Goal: Book appointment/travel/reservation

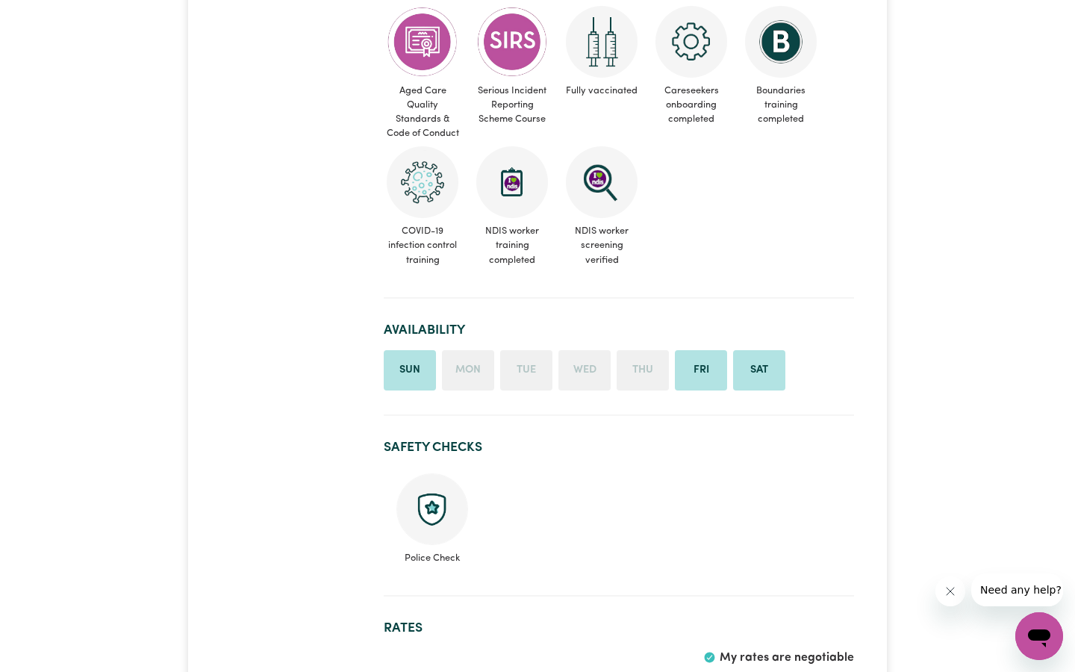
scroll to position [497, 0]
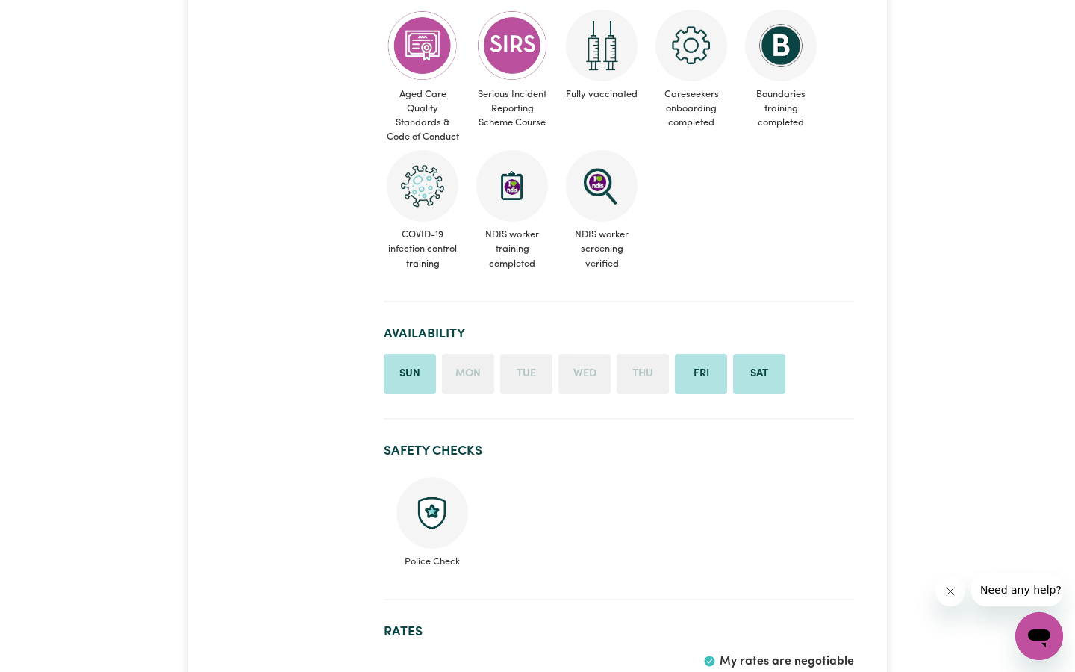
click at [410, 360] on li "Sun" at bounding box center [410, 374] width 52 height 40
click at [408, 366] on li "Sun" at bounding box center [410, 374] width 52 height 40
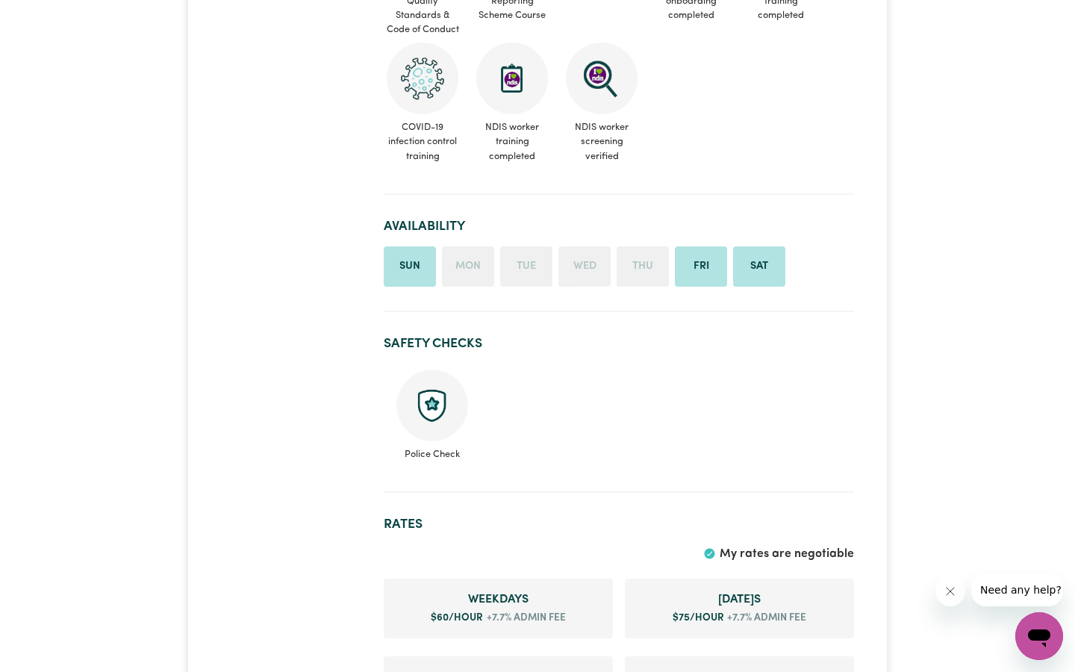
scroll to position [611, 0]
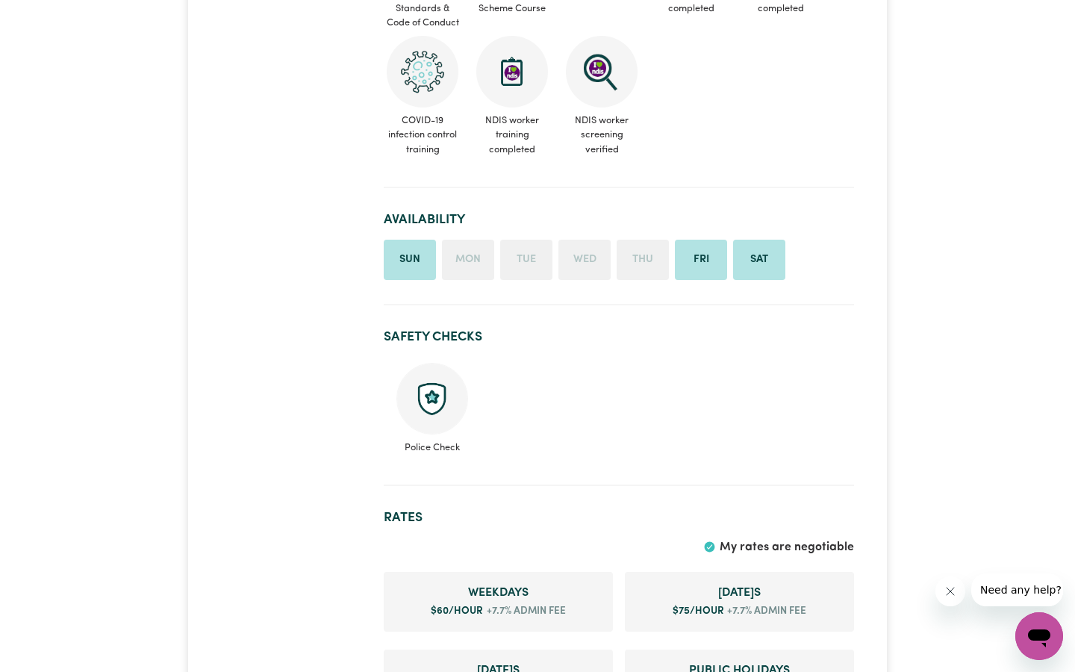
click at [409, 254] on li "Sun" at bounding box center [410, 260] width 52 height 40
click at [412, 253] on li "Sun" at bounding box center [410, 260] width 52 height 40
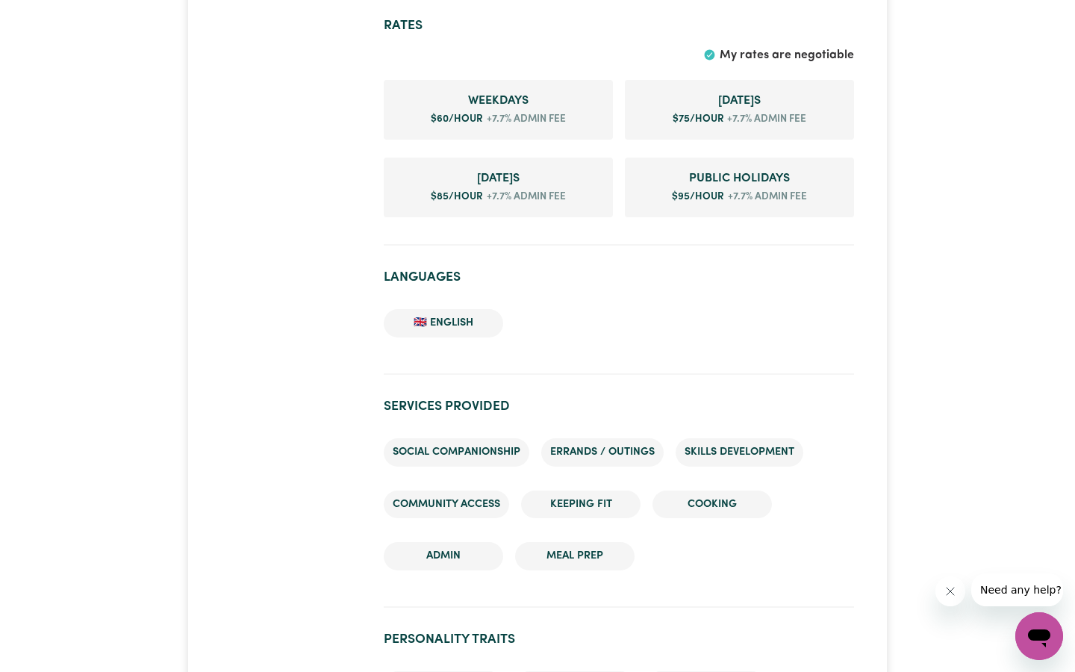
scroll to position [1104, 0]
click at [716, 493] on li "Cooking" at bounding box center [711, 503] width 119 height 28
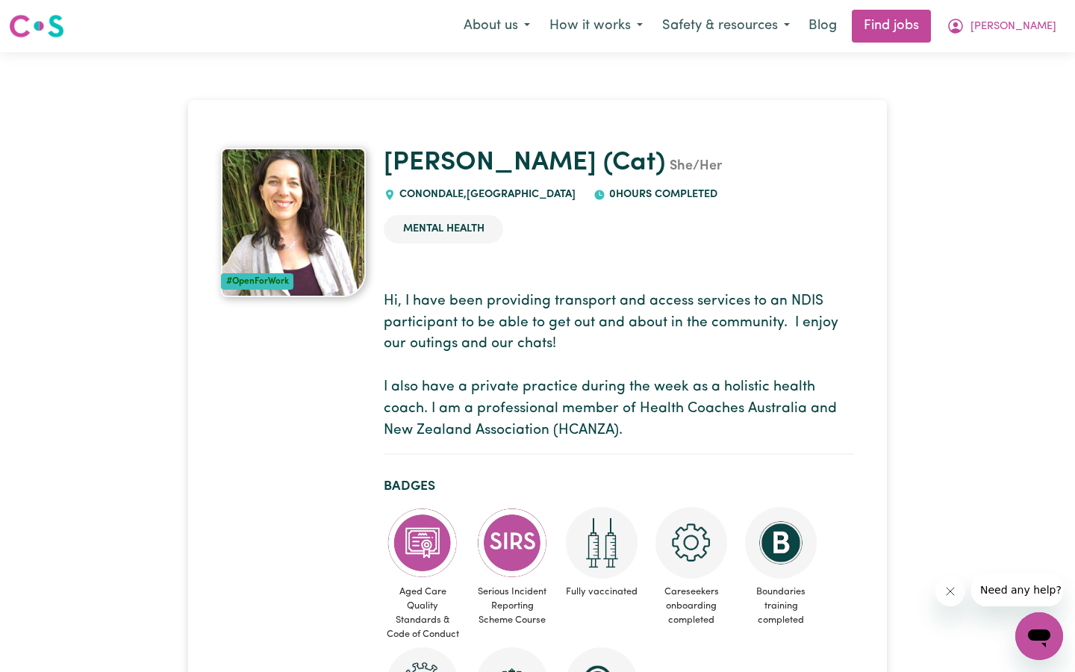
scroll to position [0, 0]
click at [640, 22] on button "How it works" at bounding box center [596, 25] width 113 height 31
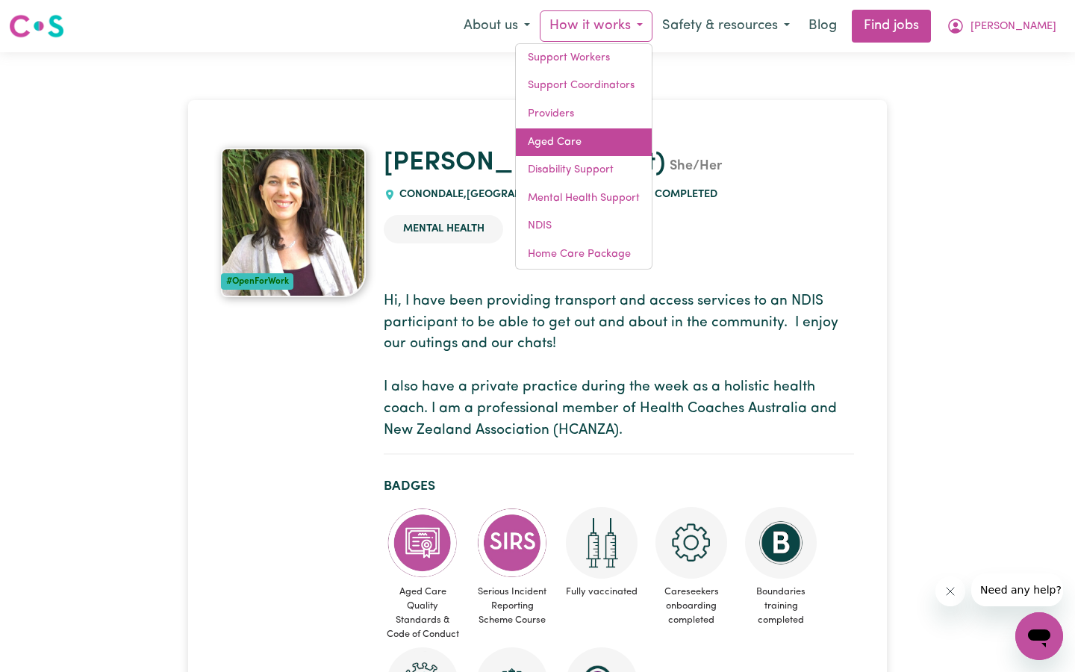
click at [619, 138] on link "Aged Care" at bounding box center [584, 142] width 136 height 28
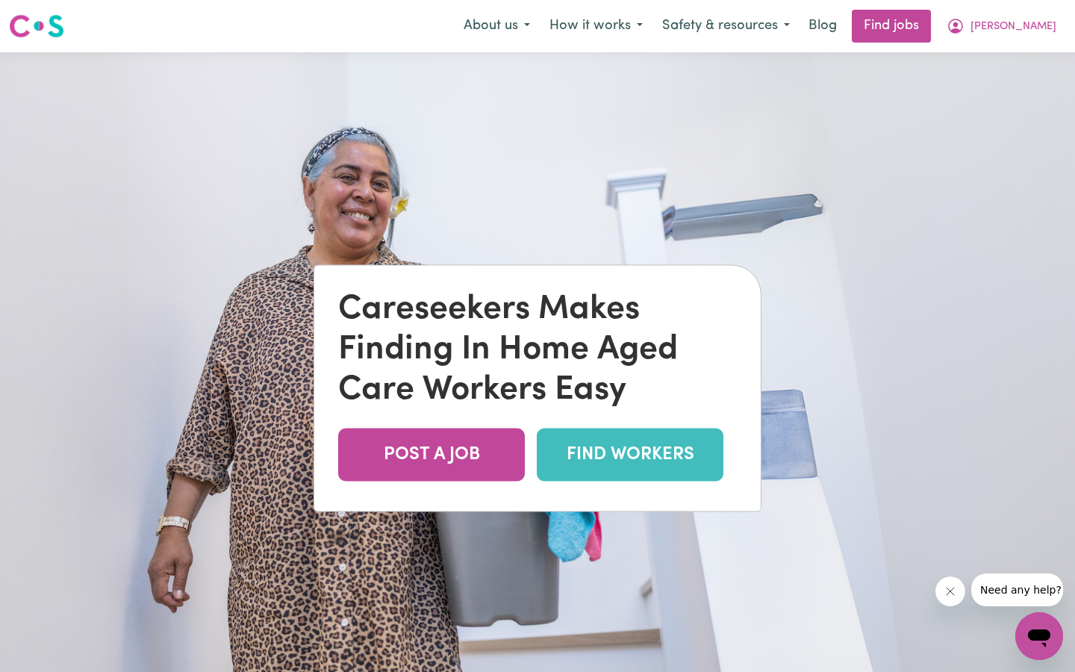
click at [639, 453] on link "FIND WORKERS" at bounding box center [630, 454] width 187 height 53
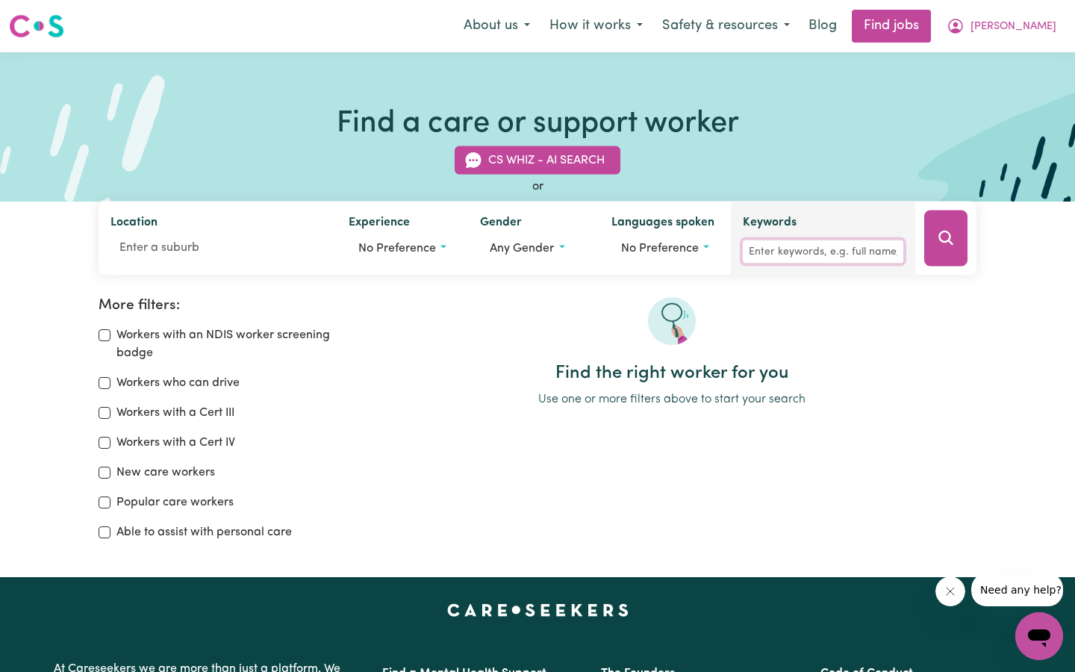
click at [759, 253] on input "Keywords" at bounding box center [823, 251] width 160 height 23
type input "[PERSON_NAME]"
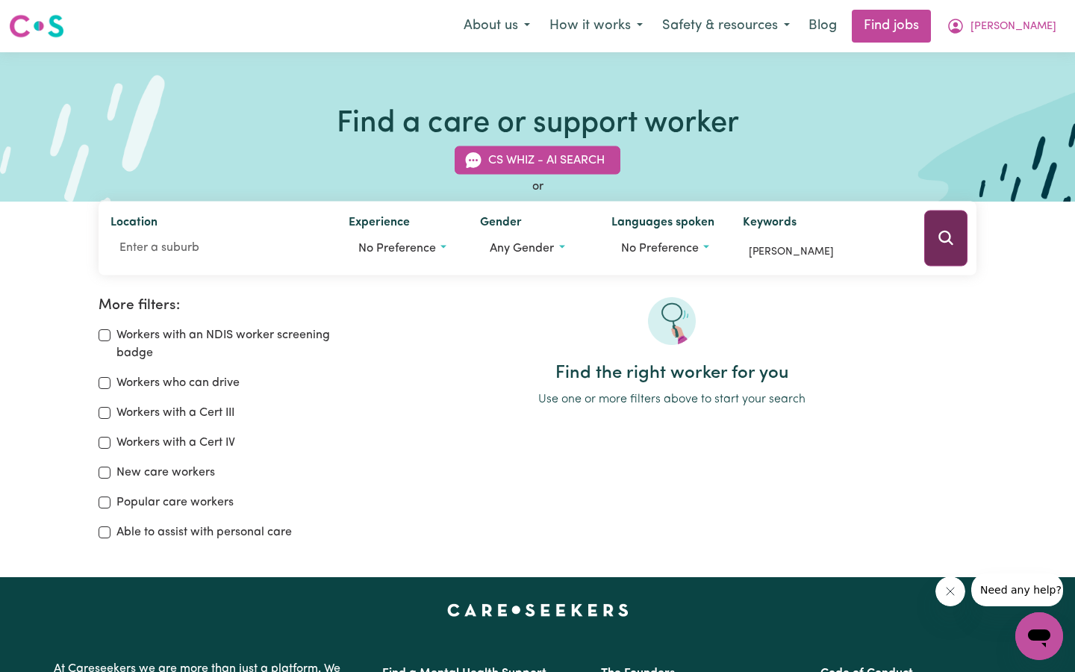
click at [943, 238] on icon "Search" at bounding box center [946, 238] width 18 height 18
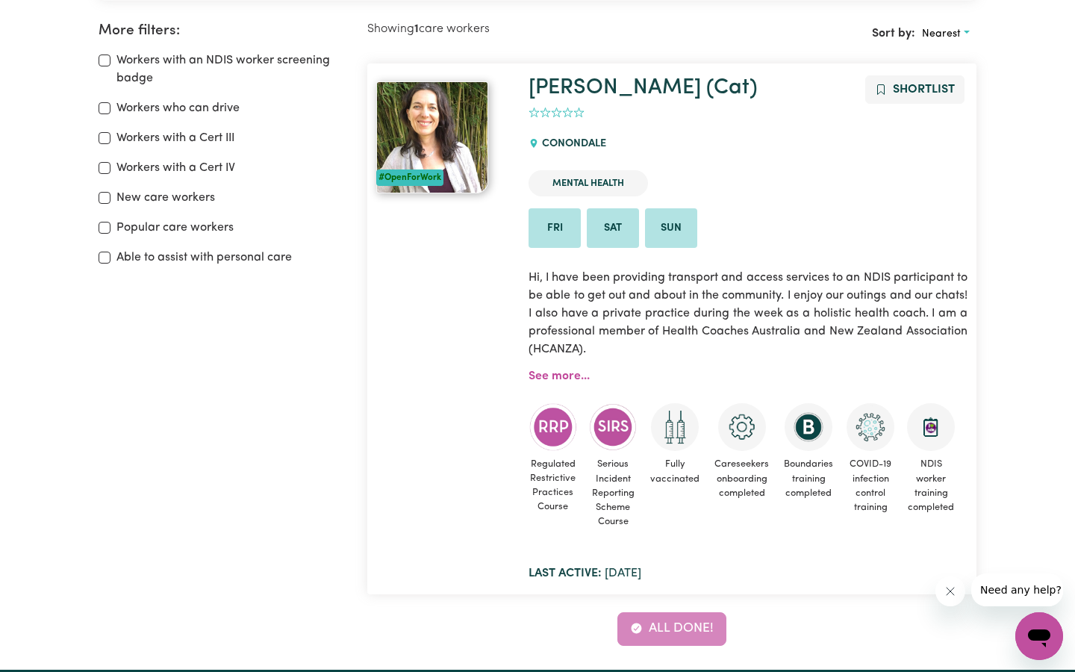
scroll to position [275, 0]
click at [670, 225] on li "Sun" at bounding box center [671, 228] width 52 height 40
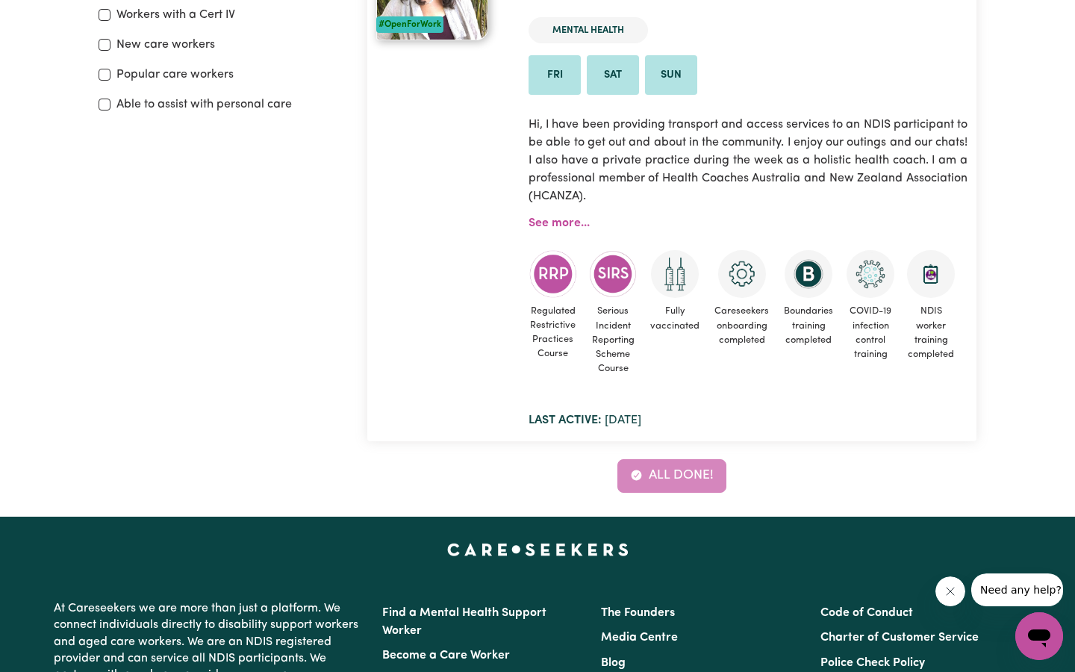
scroll to position [439, 0]
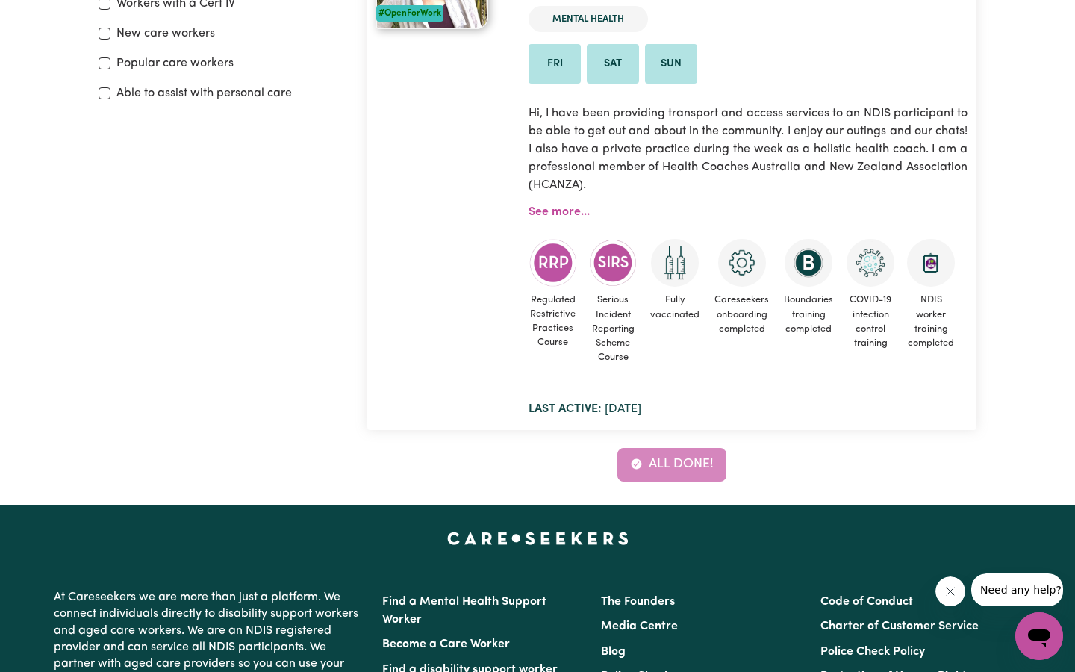
click at [670, 463] on div "All done!" at bounding box center [671, 464] width 609 height 33
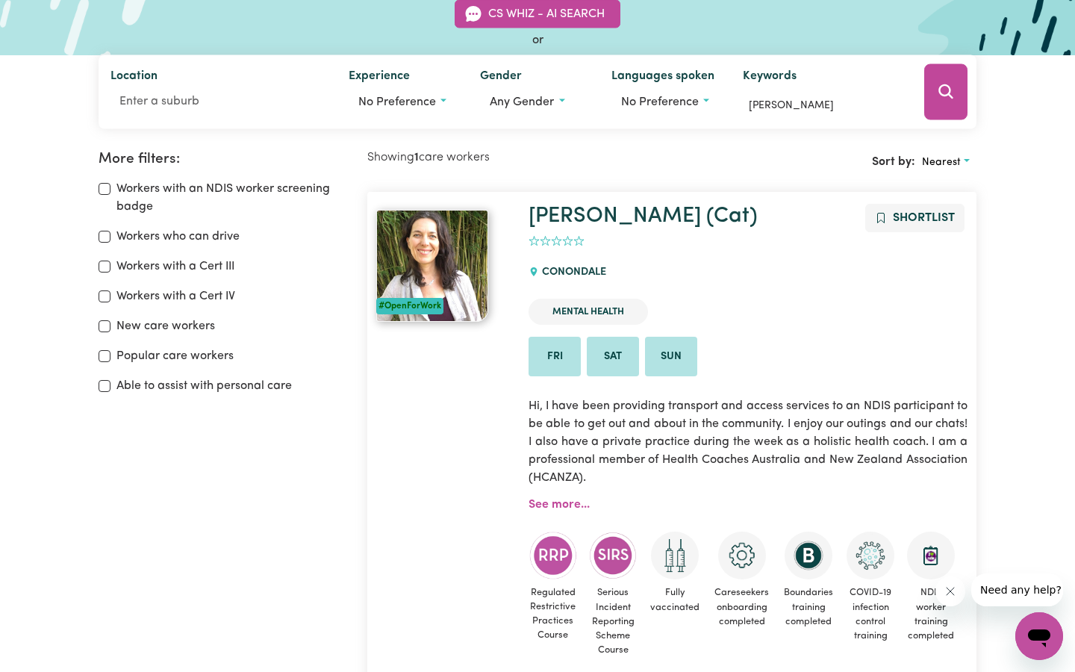
scroll to position [126, 0]
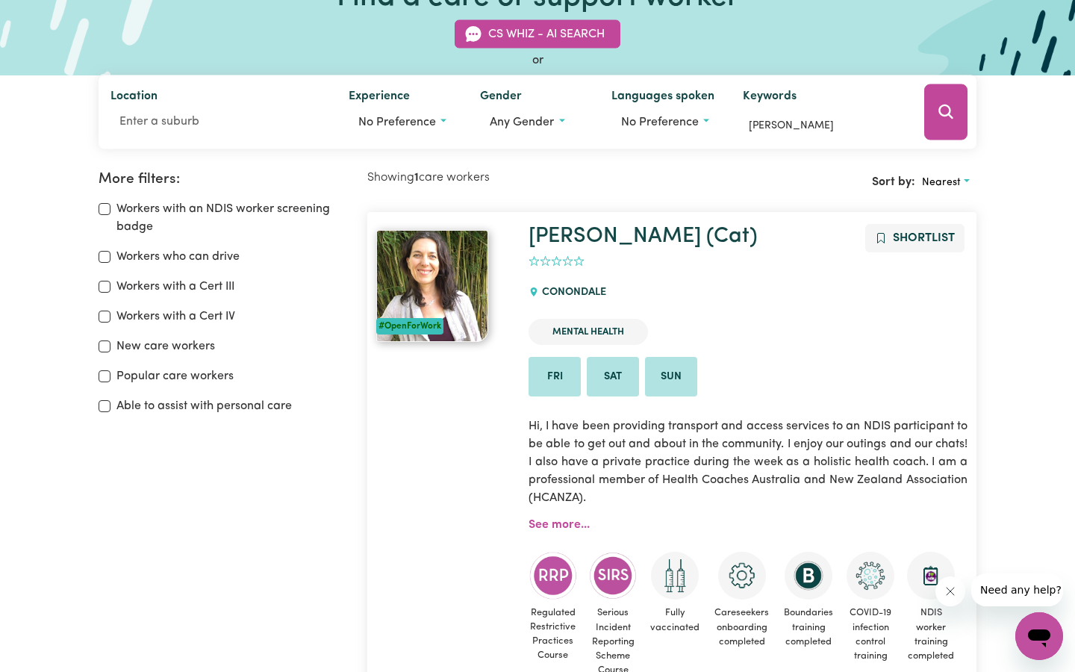
click at [447, 288] on img at bounding box center [432, 286] width 112 height 112
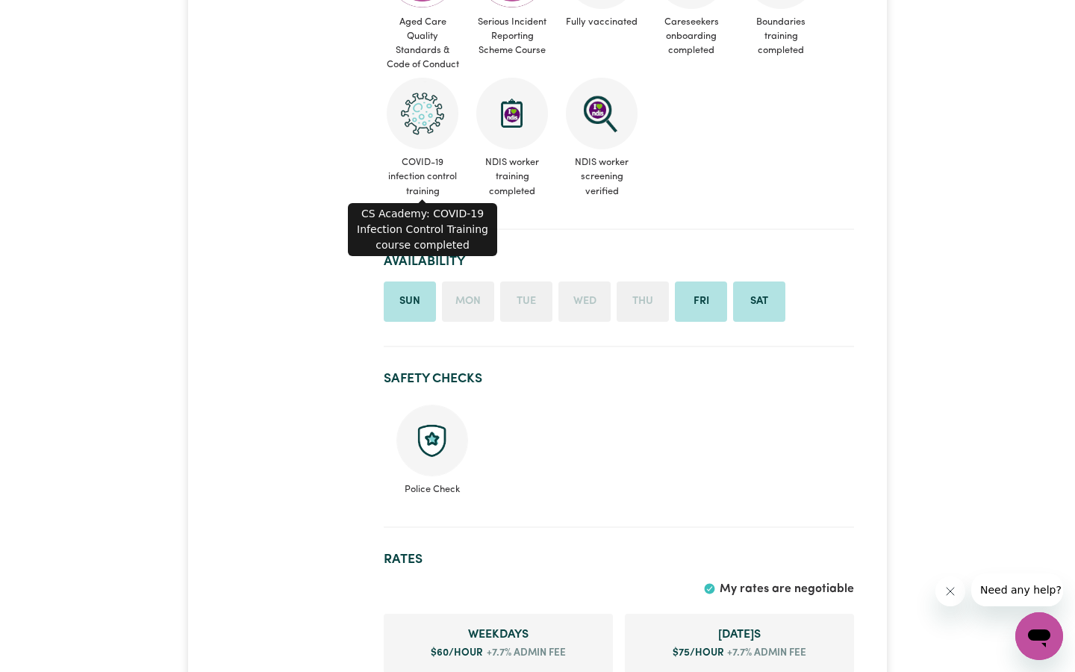
scroll to position [570, 0]
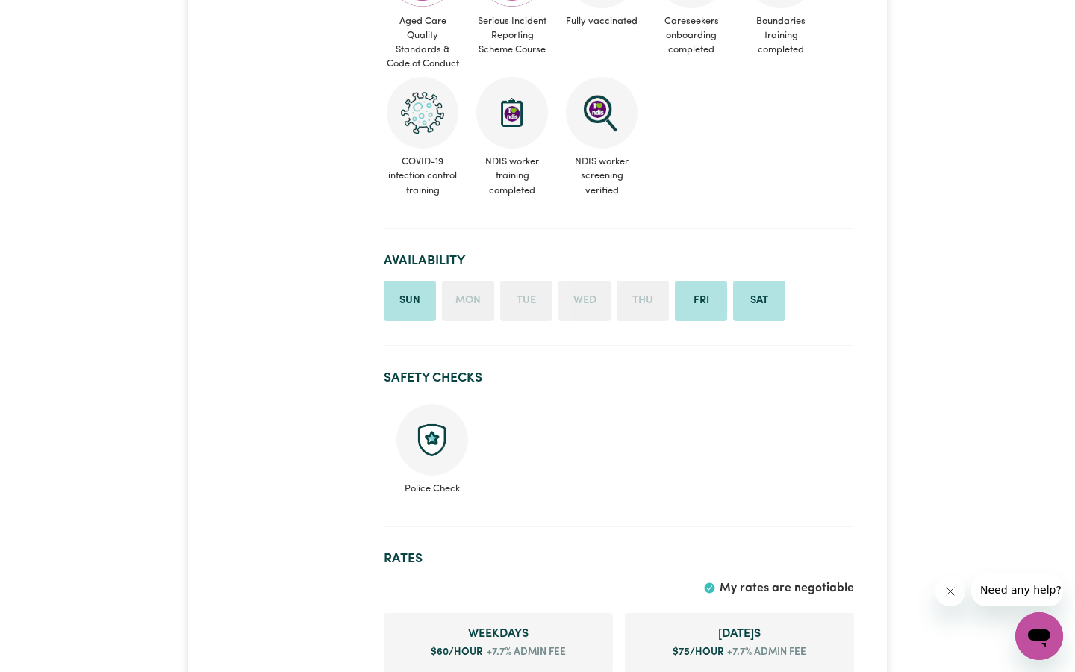
click at [405, 296] on li "Sun" at bounding box center [410, 301] width 52 height 40
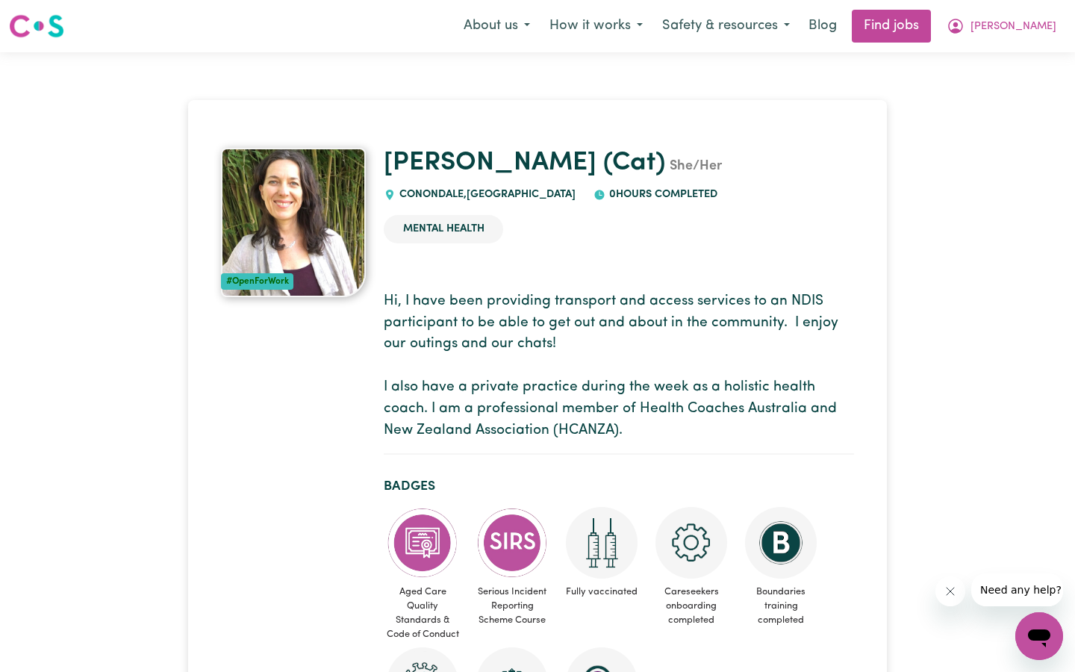
scroll to position [0, 0]
click at [1013, 588] on span "Need any help?" at bounding box center [1019, 590] width 81 height 12
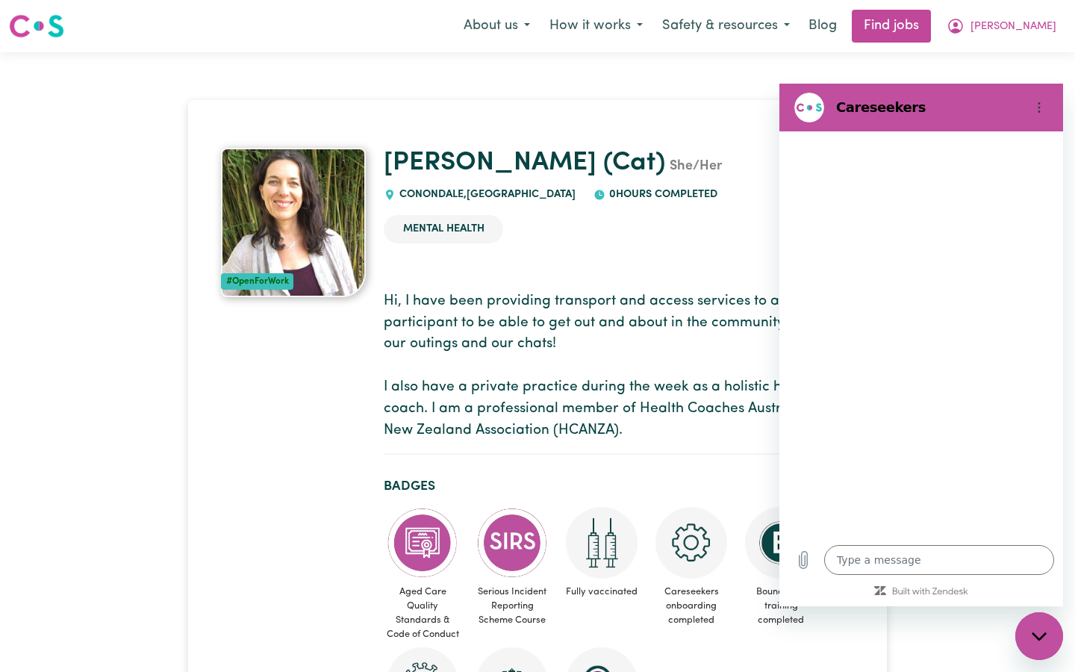
type textarea "x"
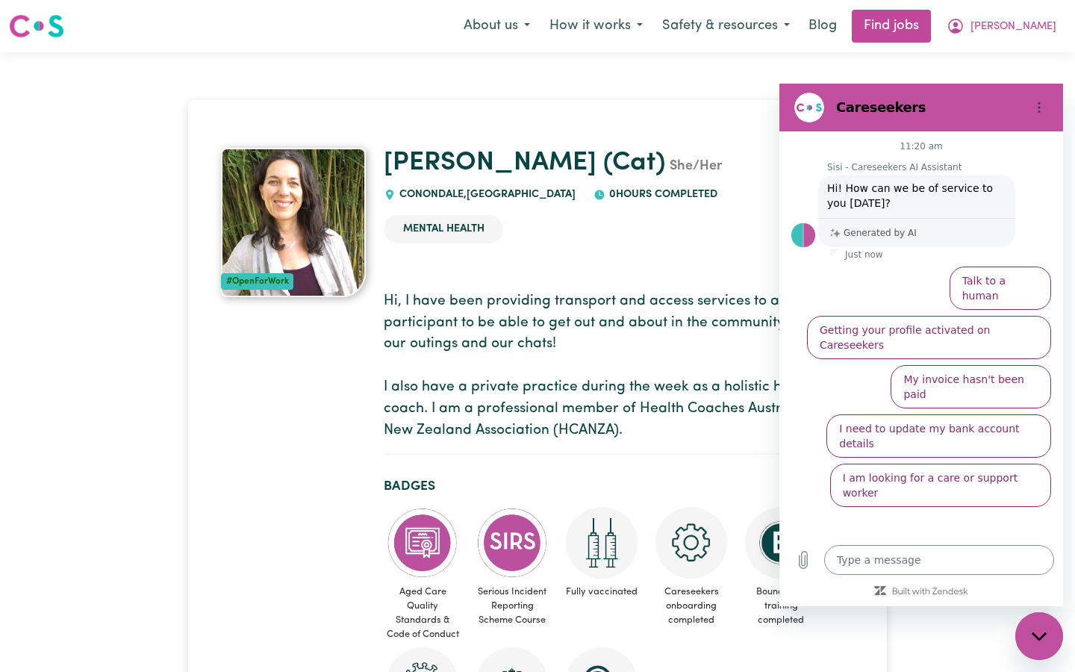
click at [850, 561] on textarea at bounding box center [939, 560] width 230 height 30
type textarea "i"
type textarea "x"
type textarea "I"
type textarea "x"
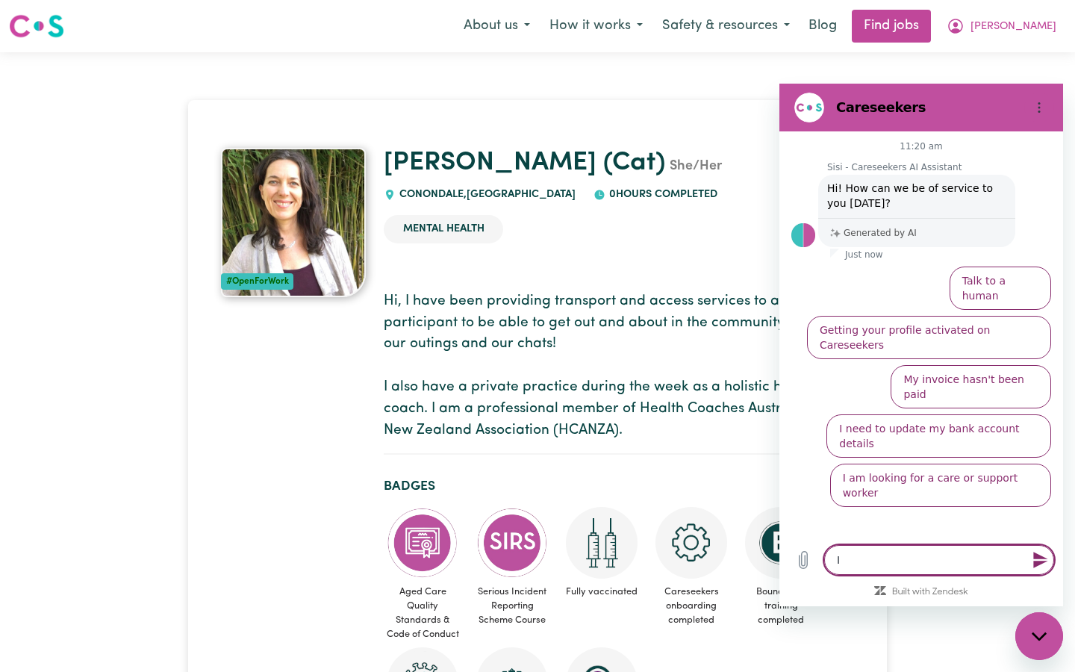
type textarea "I w"
type textarea "x"
type textarea "I wa"
type textarea "x"
type textarea "I wan"
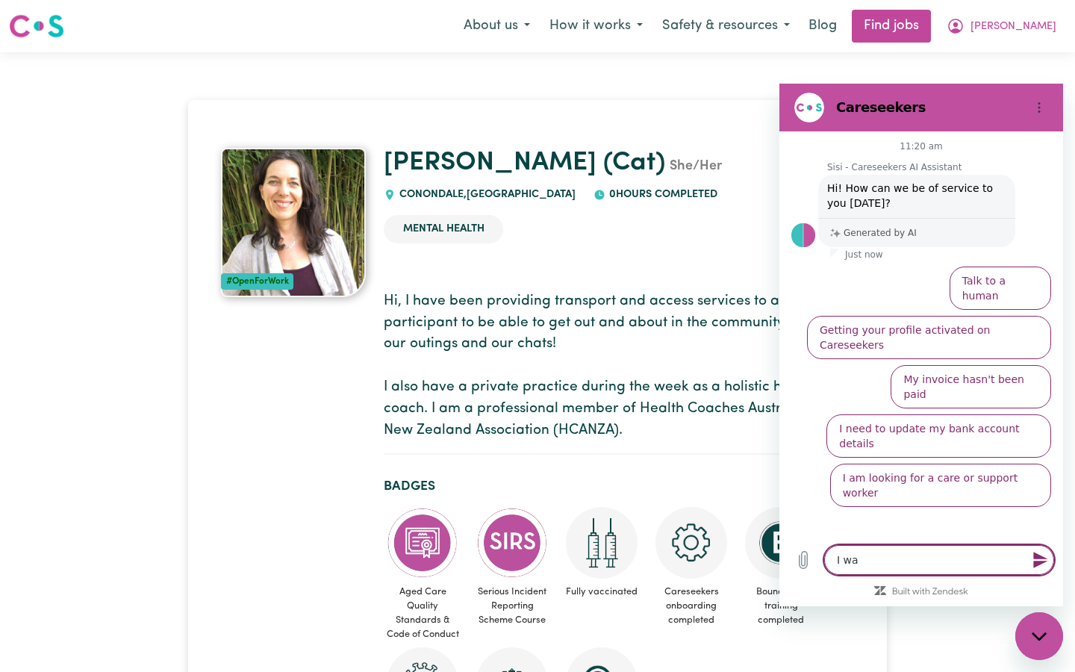
type textarea "x"
type textarea "I want"
type textarea "x"
type textarea "I want"
type textarea "x"
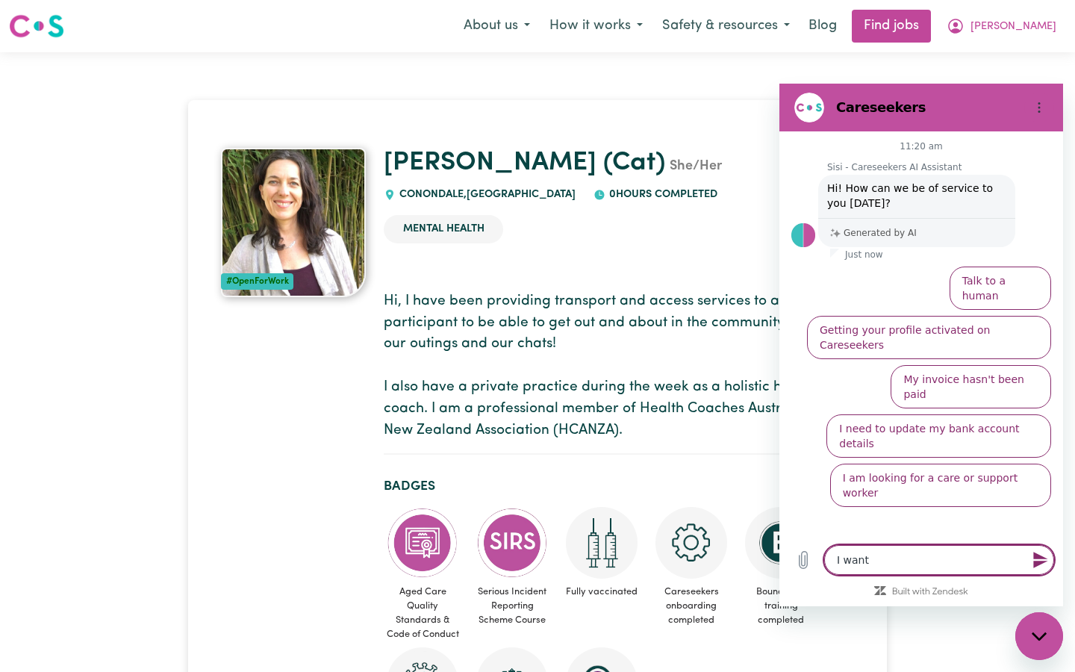
type textarea "I want t"
type textarea "x"
type textarea "I want to"
type textarea "x"
type textarea "I want to"
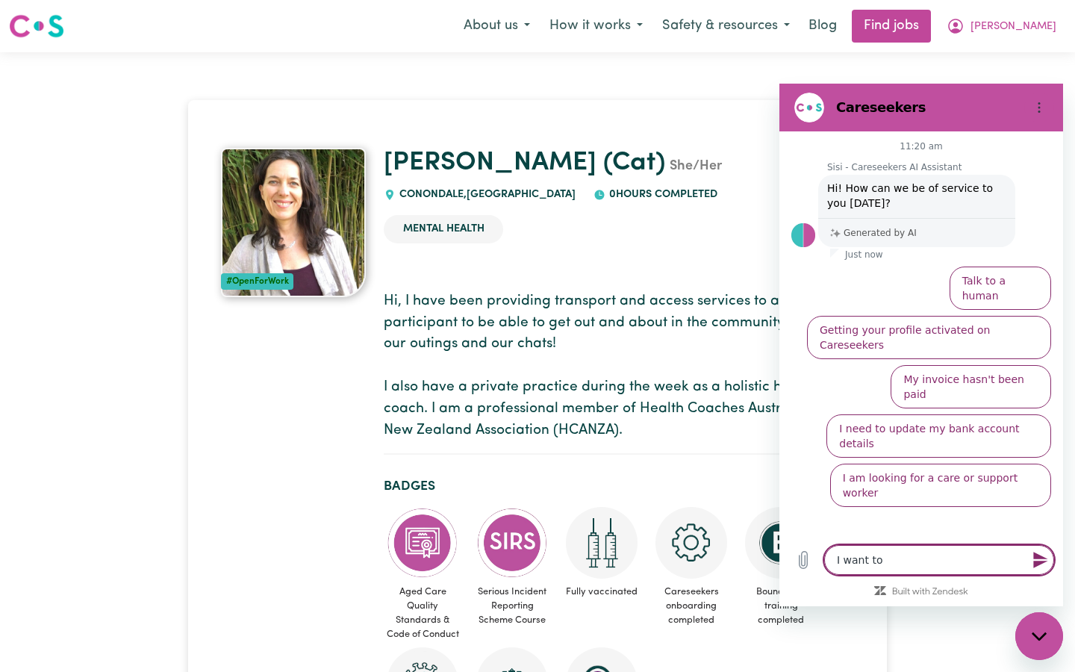
type textarea "x"
type textarea "I want to b"
type textarea "x"
type textarea "I want to bo"
type textarea "x"
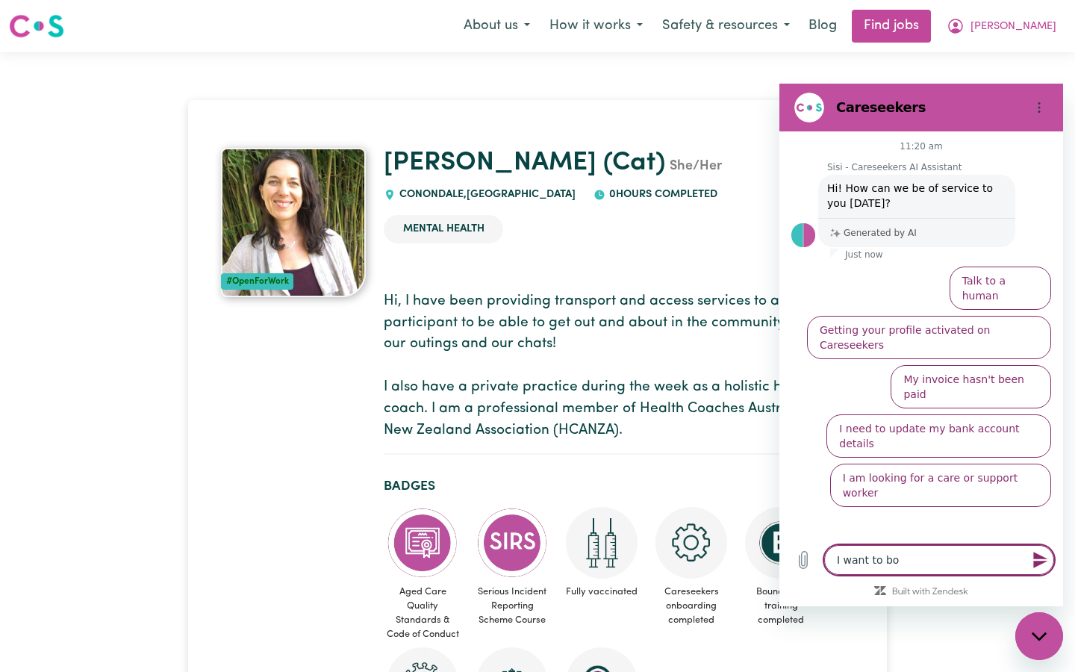
type textarea "I want to boo"
type textarea "x"
type textarea "I want to book"
type textarea "x"
type textarea "I want to book"
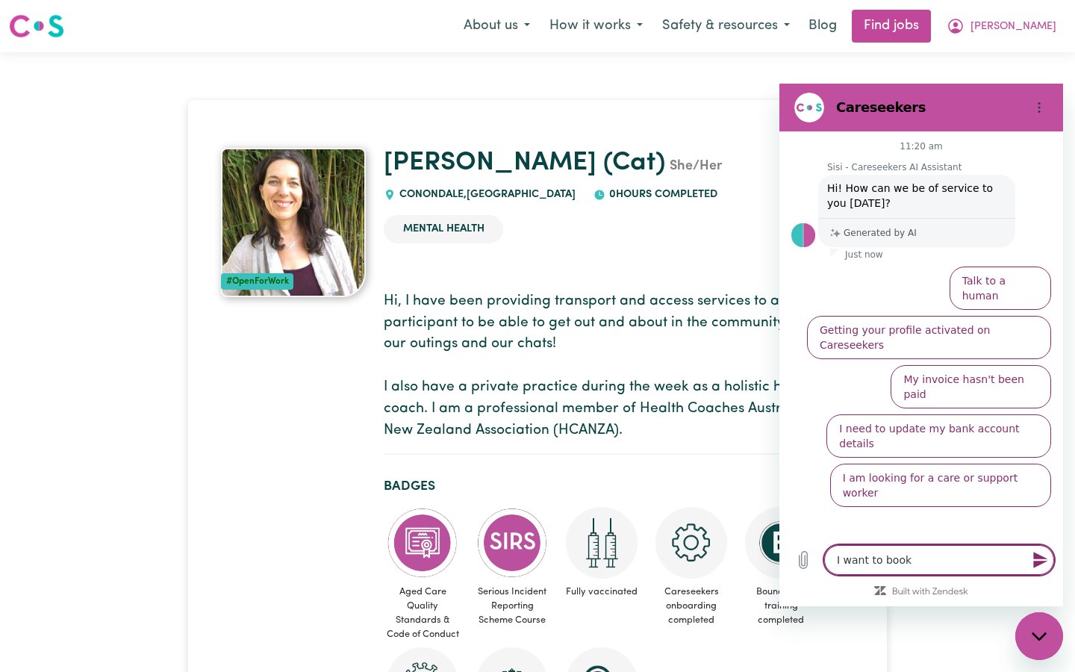
type textarea "x"
type textarea "I want to book c"
type textarea "x"
type textarea "I want to book ca"
type textarea "x"
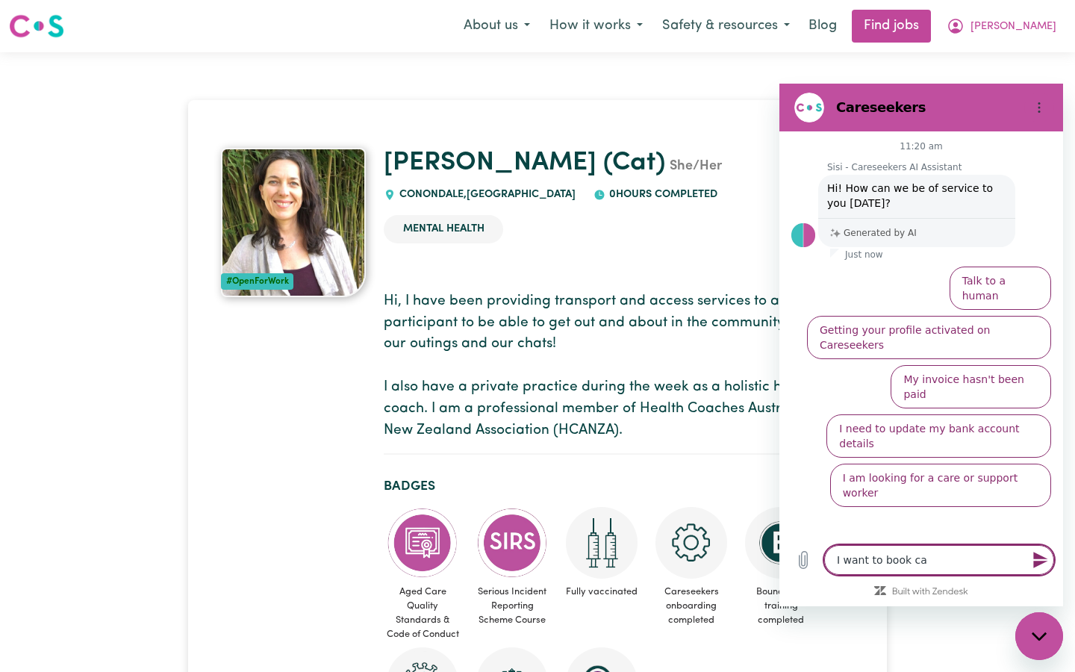
type textarea "I want to book cat"
type textarea "x"
type textarea "I want to book cath"
type textarea "x"
type textarea "I want to book cathe"
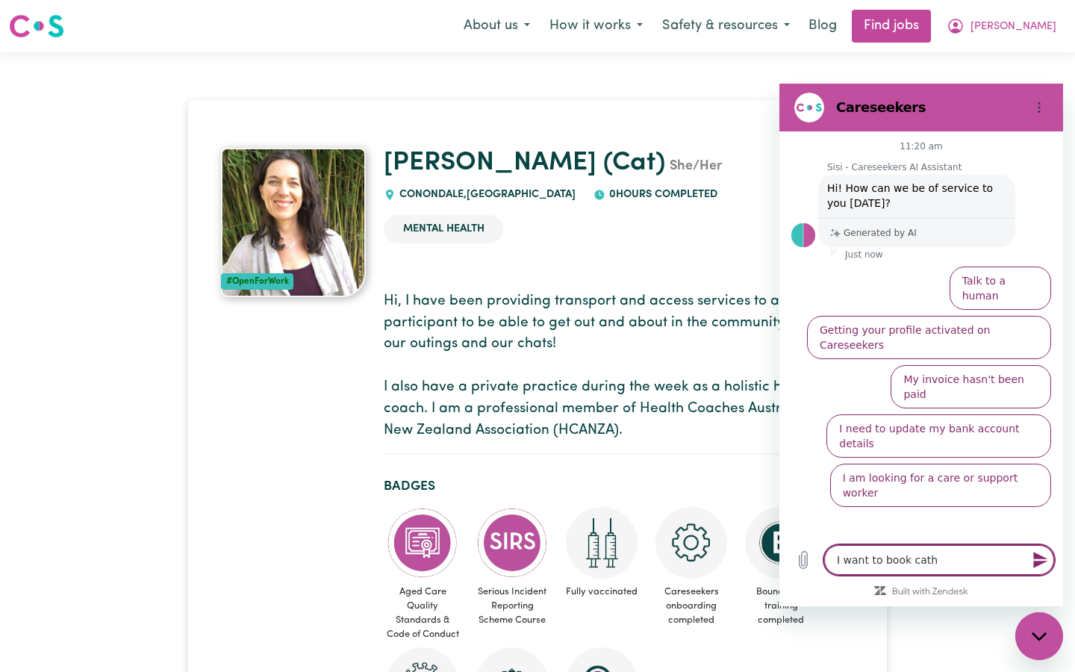
type textarea "x"
type textarea "I want to book [PERSON_NAME]"
type textarea "x"
type textarea "I want to book catheri"
type textarea "x"
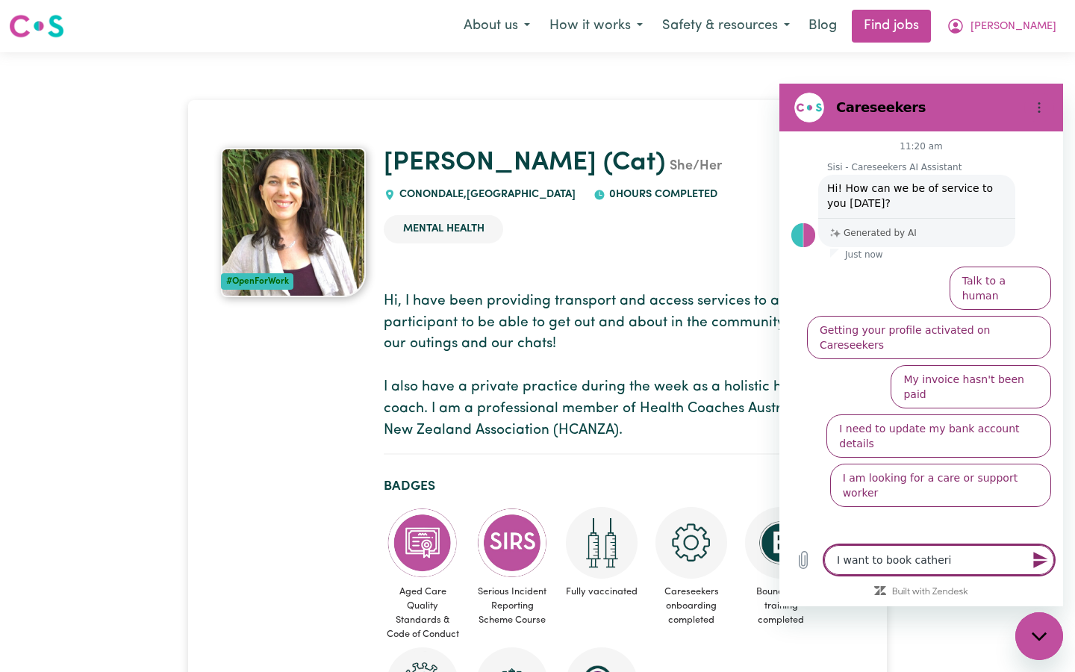
type textarea "I want to book [PERSON_NAME]"
type textarea "x"
type textarea "I want to book [PERSON_NAME]"
type textarea "x"
type textarea "I want to book [PERSON_NAME]"
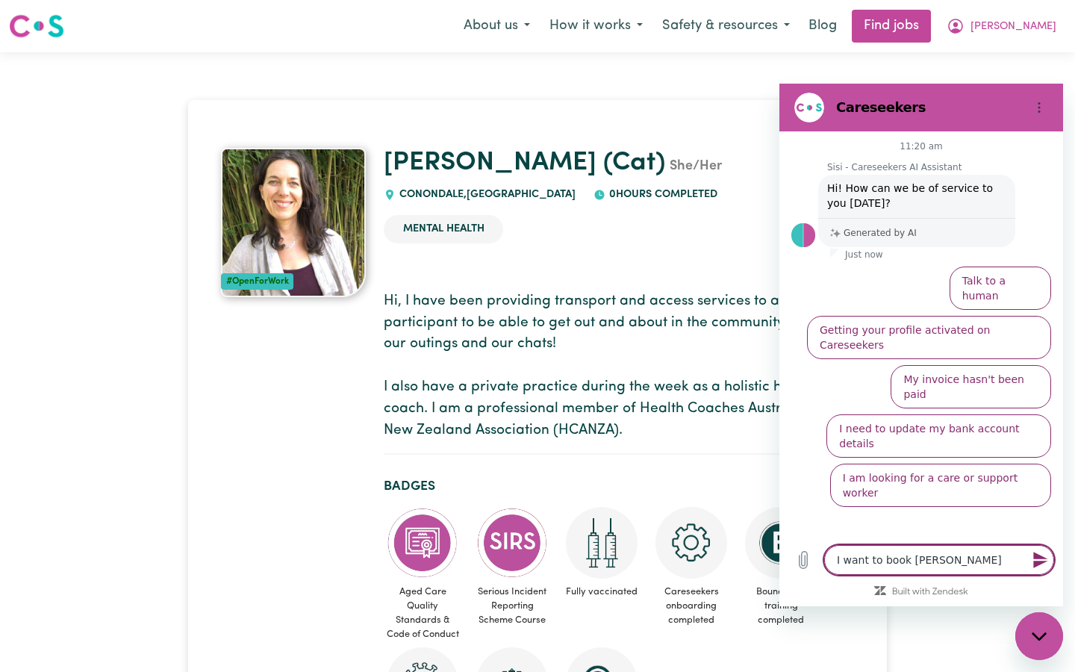
type textarea "x"
type textarea "I want to book [PERSON_NAME]"
type textarea "x"
type textarea "I want to book [PERSON_NAME] [PERSON_NAME]"
type textarea "x"
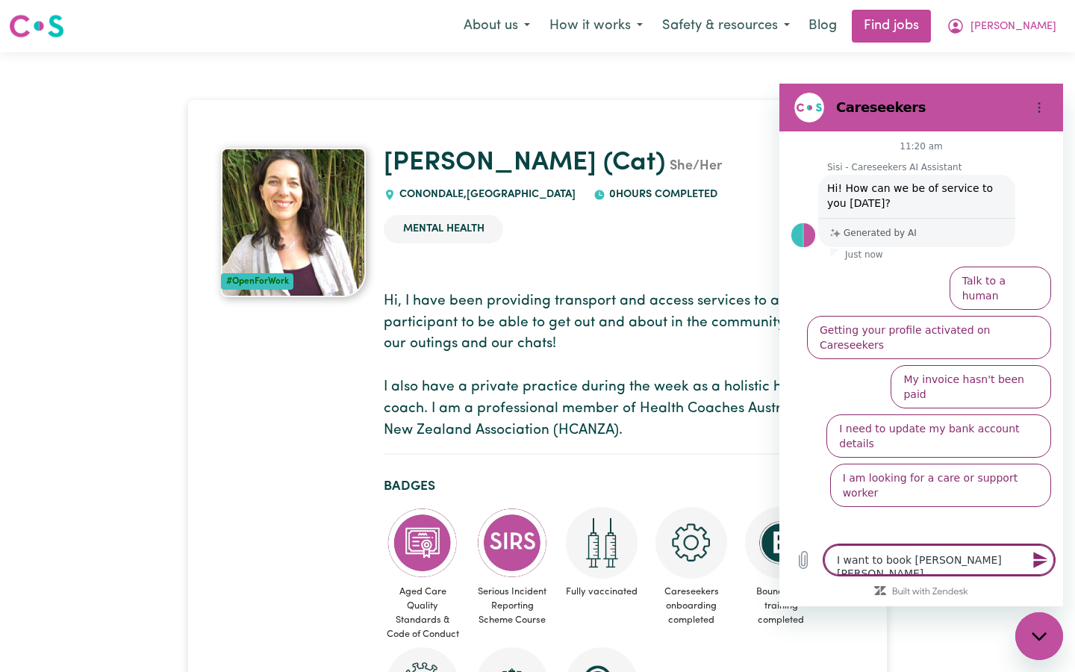
type textarea "I want to book [PERSON_NAME]"
type textarea "x"
type textarea "I want to book [PERSON_NAME]"
type textarea "x"
type textarea "I want to book [PERSON_NAME]"
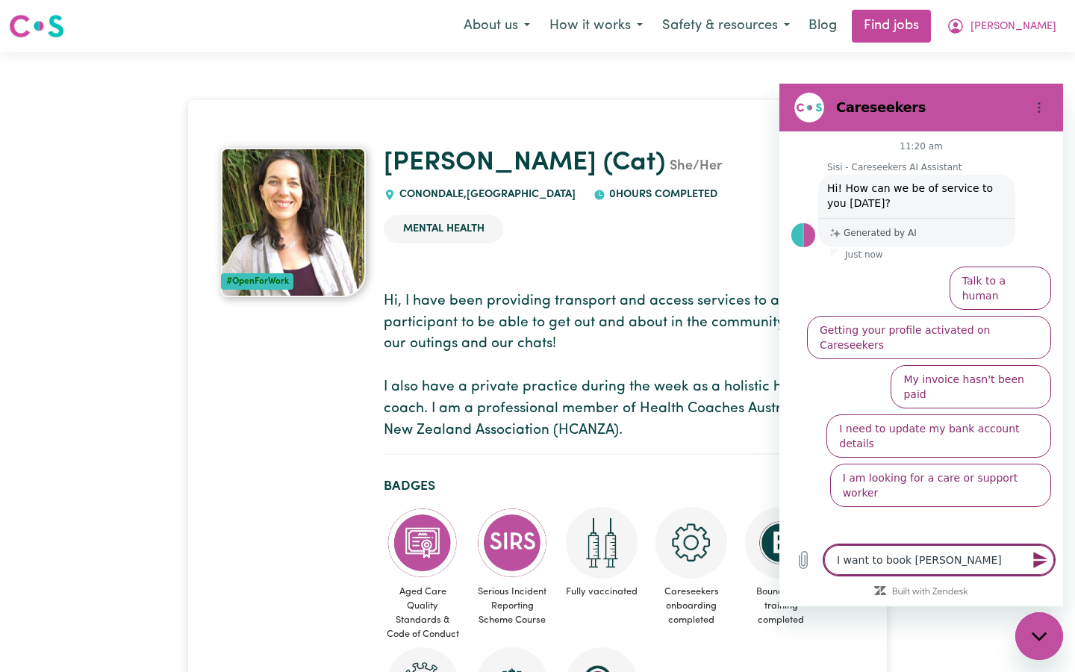
type textarea "x"
type textarea "I want to book [PERSON_NAME] f"
type textarea "x"
type textarea "I want to book [PERSON_NAME]"
type textarea "x"
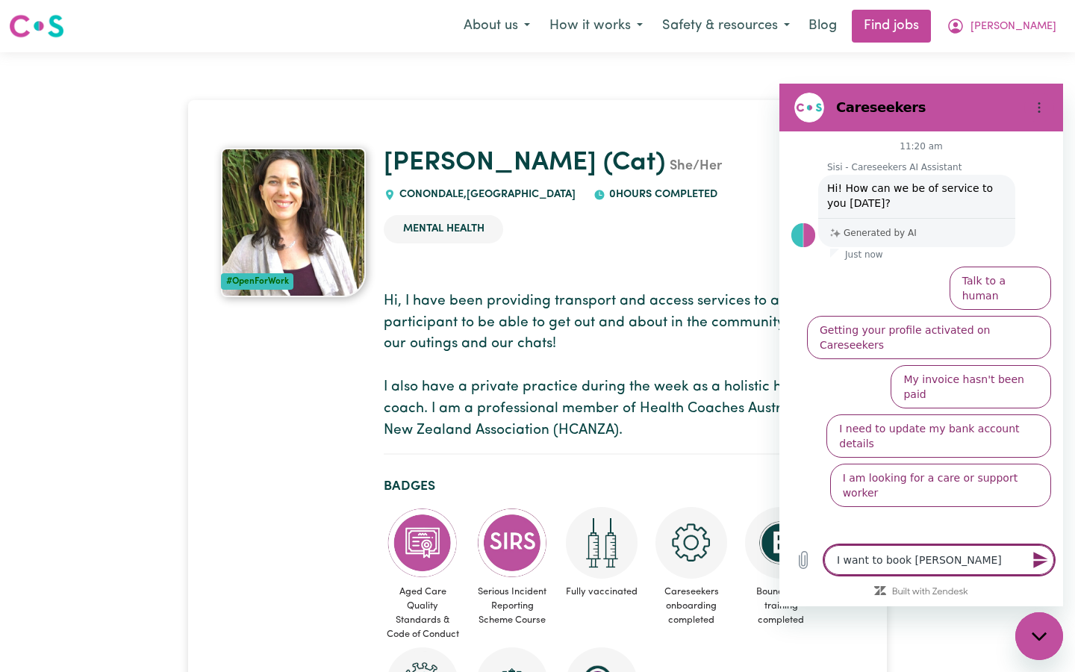
type textarea "I want to book [PERSON_NAME] for"
type textarea "x"
type textarea "I want to book [PERSON_NAME] for"
type textarea "x"
type textarea "I want to book [PERSON_NAME] for"
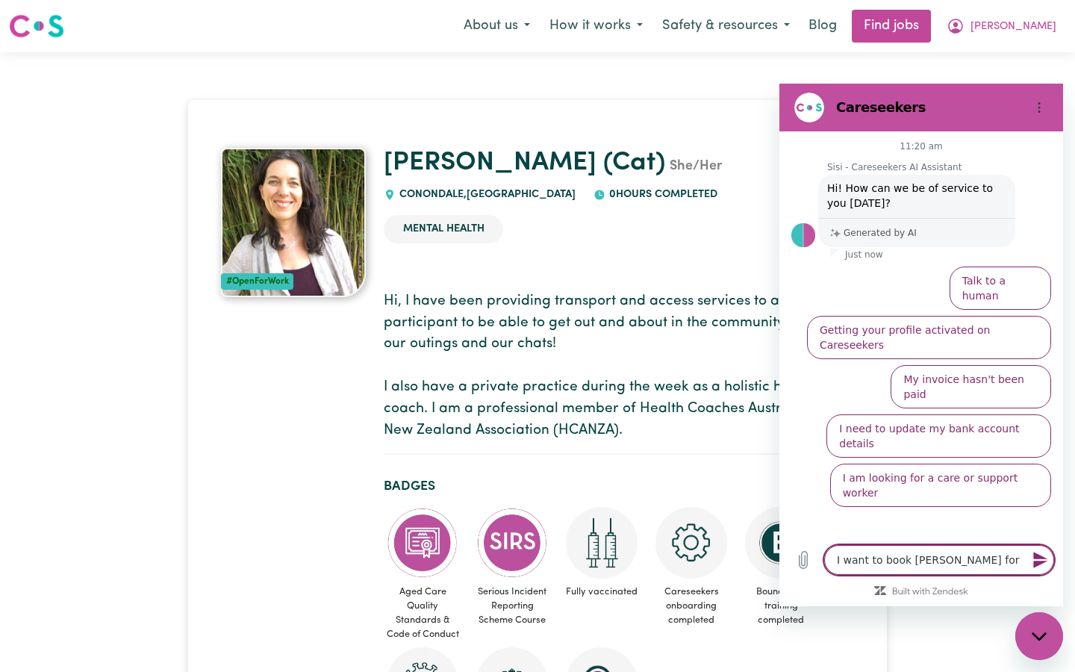
type textarea "x"
type textarea "I want to book [PERSON_NAME]"
type textarea "x"
type textarea "I want to book [PERSON_NAME] f"
type textarea "x"
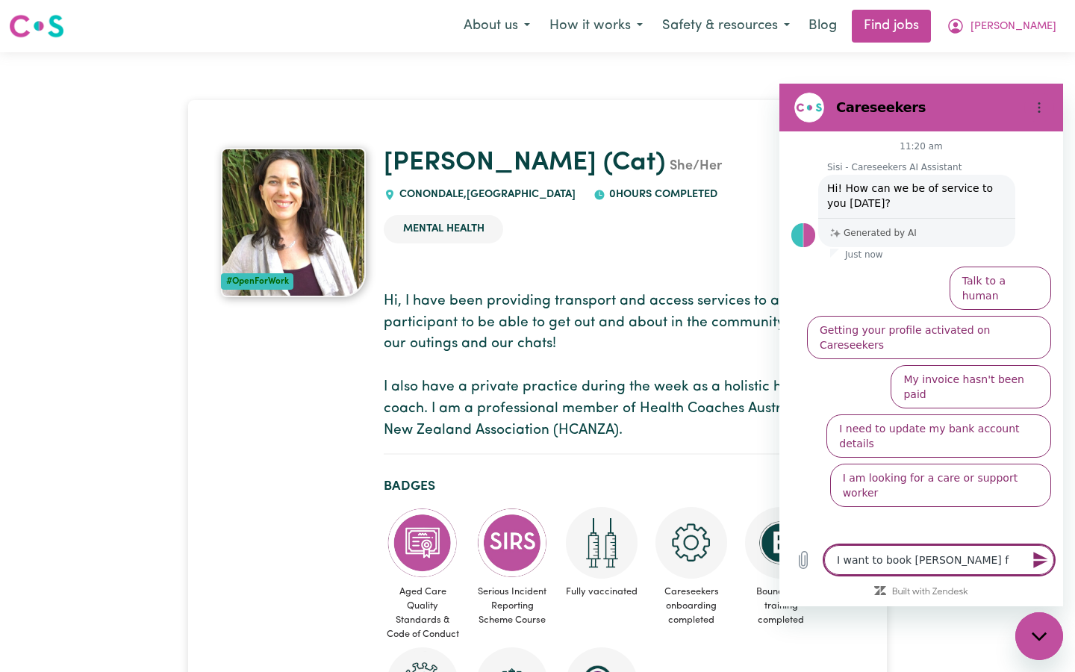
type textarea "I want to book [PERSON_NAME]"
type textarea "x"
type textarea "I want to book [PERSON_NAME]"
type textarea "x"
type textarea "I want to book [PERSON_NAME] to"
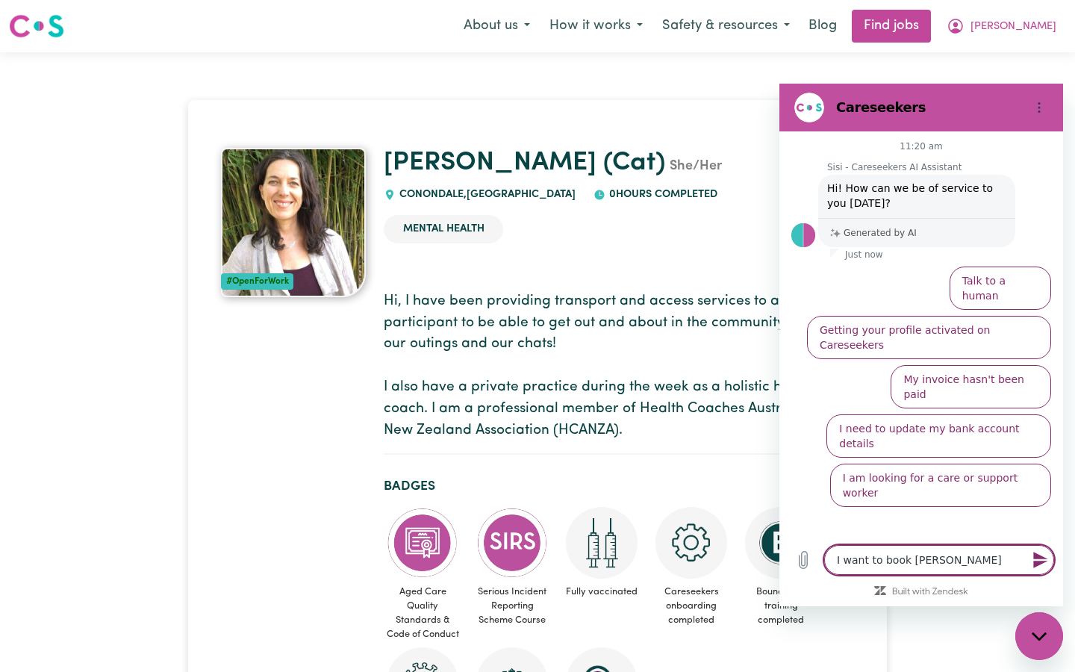
type textarea "x"
type textarea "I want to book [PERSON_NAME] to"
type textarea "x"
type textarea "I want to book [PERSON_NAME] to c"
type textarea "x"
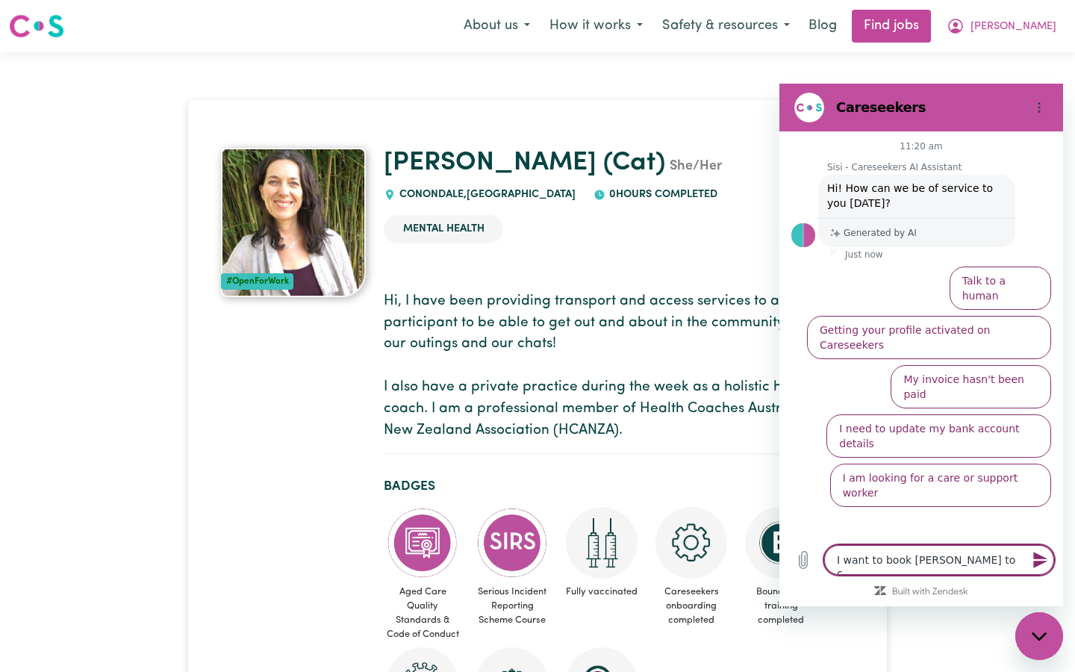
type textarea "I want to book [PERSON_NAME] to co"
type textarea "x"
type textarea "I want to book [PERSON_NAME] to coo"
type textarea "x"
type textarea "I want to book [PERSON_NAME] to cook"
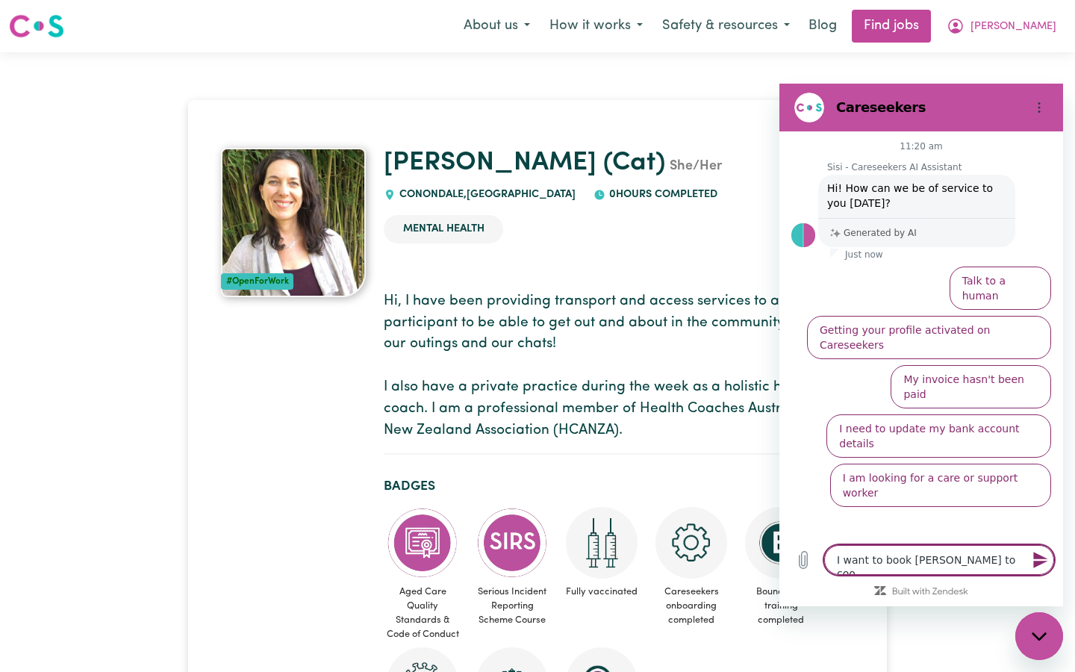
type textarea "x"
type textarea "I want to book [PERSON_NAME] to cook"
type textarea "x"
type textarea "I want to book [PERSON_NAME] to cook a"
type textarea "x"
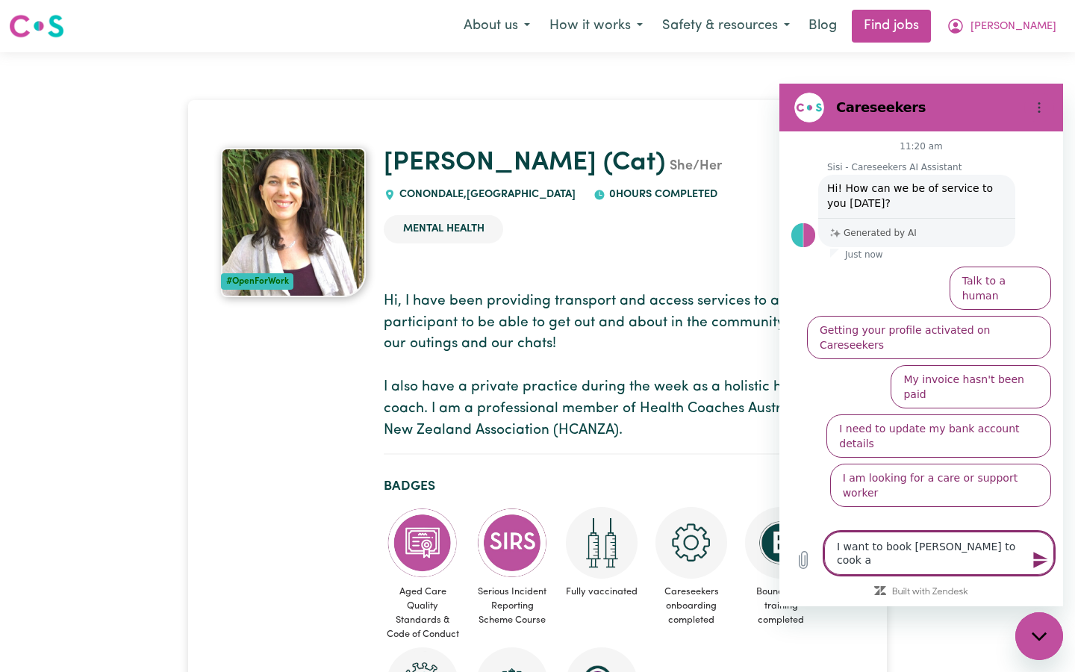
type textarea "I want to book [PERSON_NAME] to cook a"
type textarea "x"
type textarea "I want to book [PERSON_NAME] to cook a m"
type textarea "x"
type textarea "I want to book [PERSON_NAME] to cook a me"
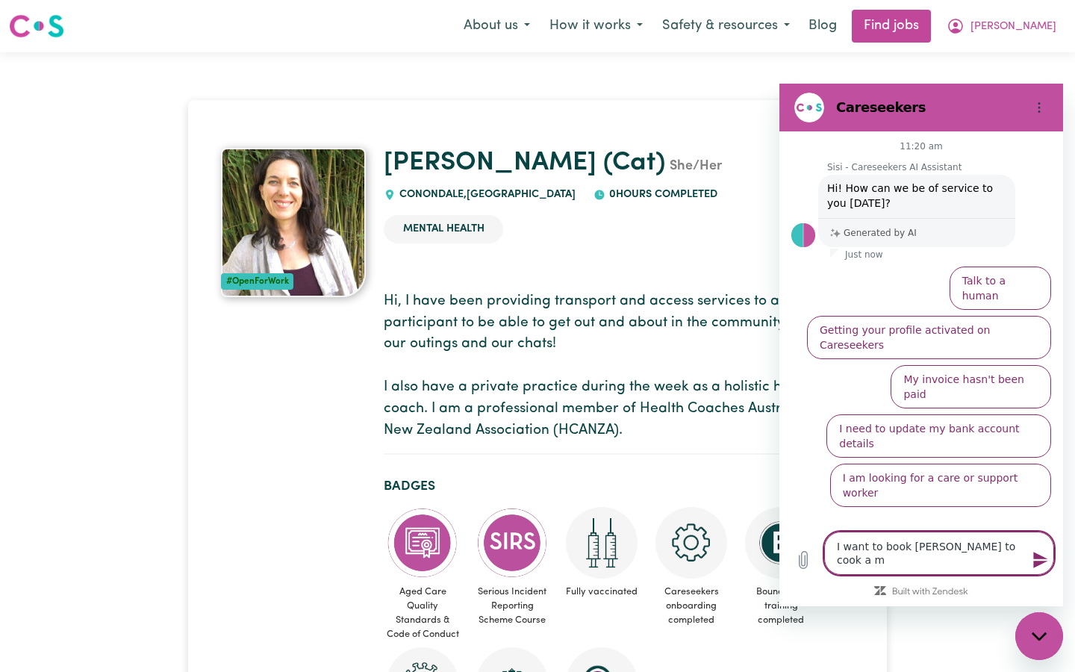
type textarea "x"
type textarea "I want to book [PERSON_NAME] to cook a mea"
type textarea "x"
type textarea "I want to book [PERSON_NAME] to cook a meal"
type textarea "x"
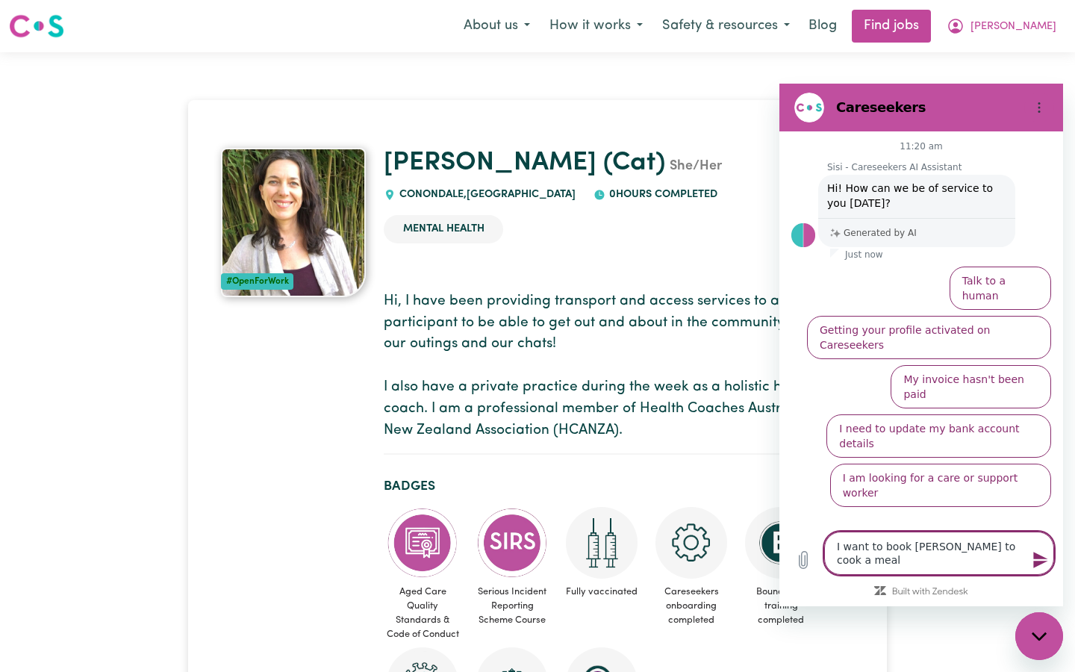
type textarea "I want to book [PERSON_NAME] to cook a meal"
type textarea "x"
type textarea "I want to book [PERSON_NAME] to cook a meal t"
type textarea "x"
type textarea "I want to book [PERSON_NAME] to cook a meal to"
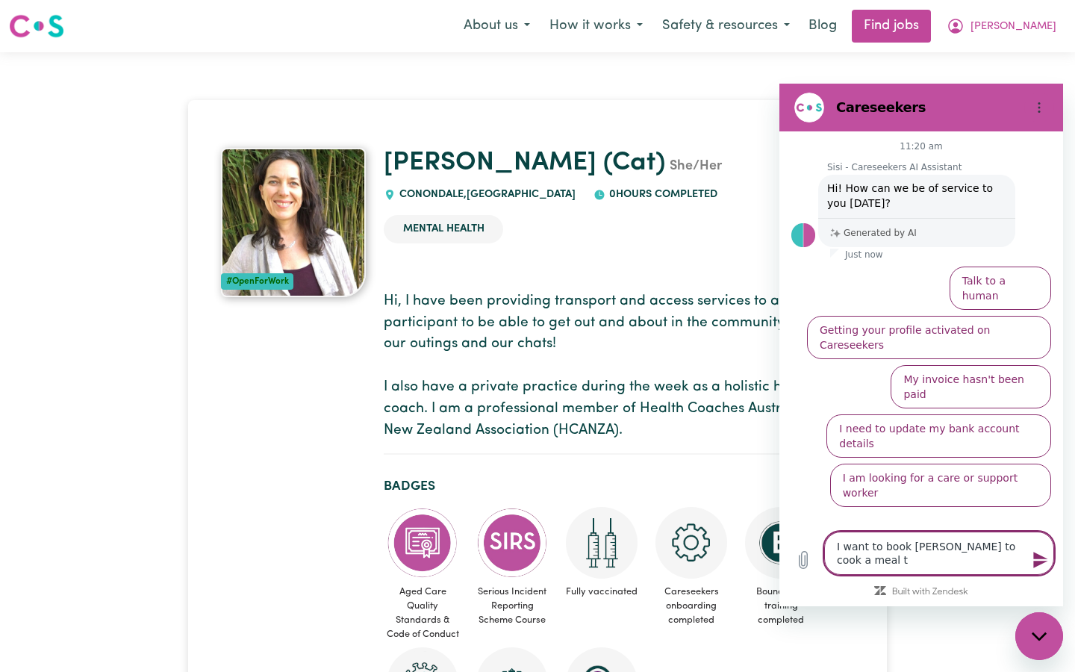
type textarea "x"
type textarea "I want to book [PERSON_NAME] to cook a meal [PERSON_NAME]"
type textarea "x"
type textarea "I want to book [PERSON_NAME] to cook a meal toda"
type textarea "x"
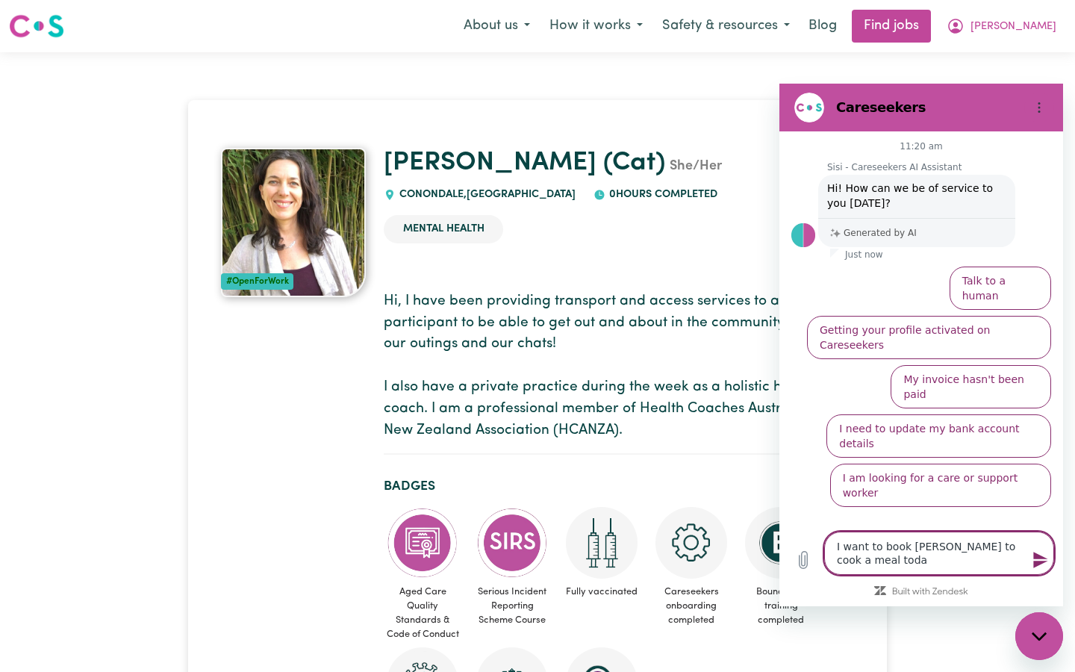
type textarea "I want to book [PERSON_NAME] to cook a meal [DATE]"
type textarea "x"
type textarea "I want to book [PERSON_NAME] to cook a meal [DATE]"
type textarea "x"
type textarea "I want to book [PERSON_NAME] to cook a meal [DATE] f"
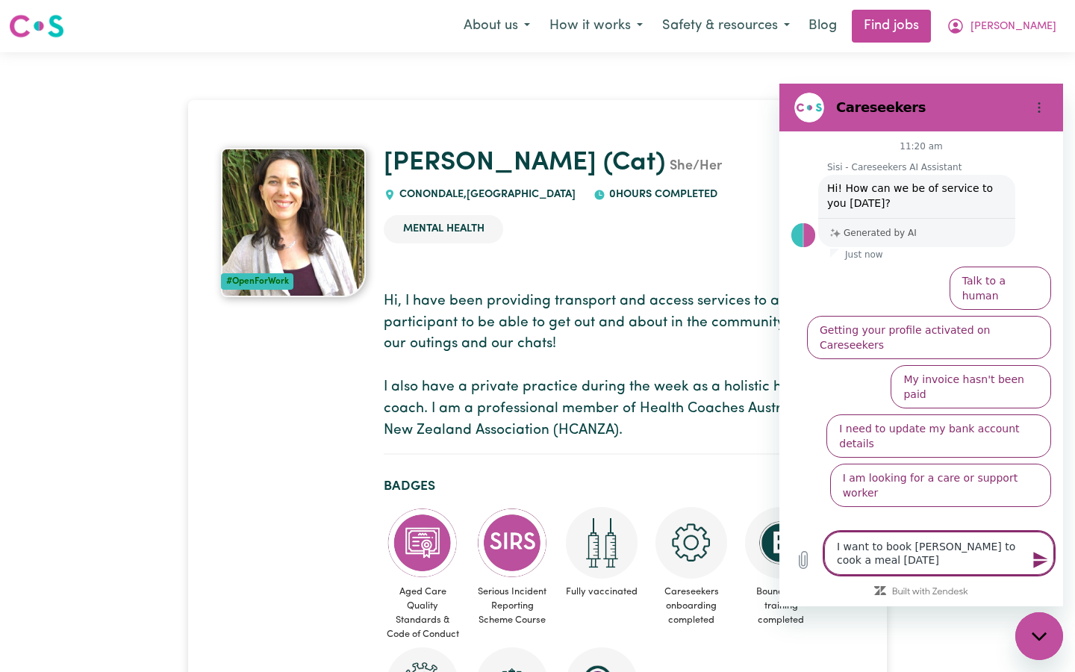
type textarea "x"
type textarea "I want to book [PERSON_NAME] to cook a meal [DATE] fo"
type textarea "x"
type textarea "I want to book [PERSON_NAME] to cook a meal [DATE] for"
type textarea "x"
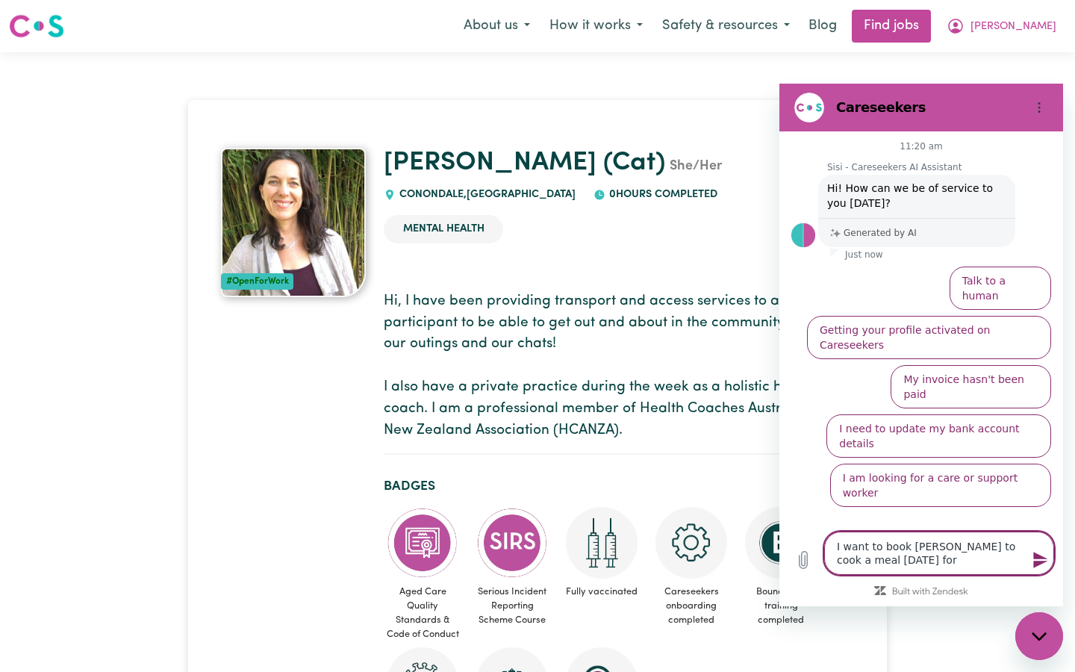
type textarea "I want to book [PERSON_NAME] to cook a meal [DATE] for"
type textarea "x"
type textarea "I want to book [PERSON_NAME] to cook a meal [DATE] for m"
type textarea "x"
type textarea "I want to book [PERSON_NAME] to cook a meal [DATE] for me"
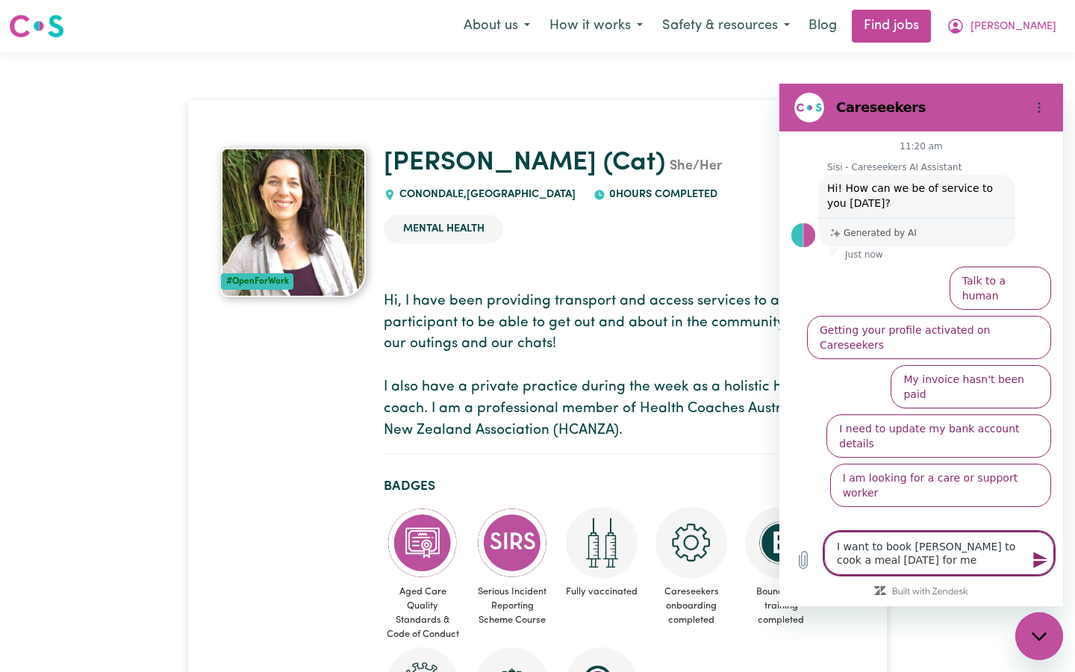
type textarea "x"
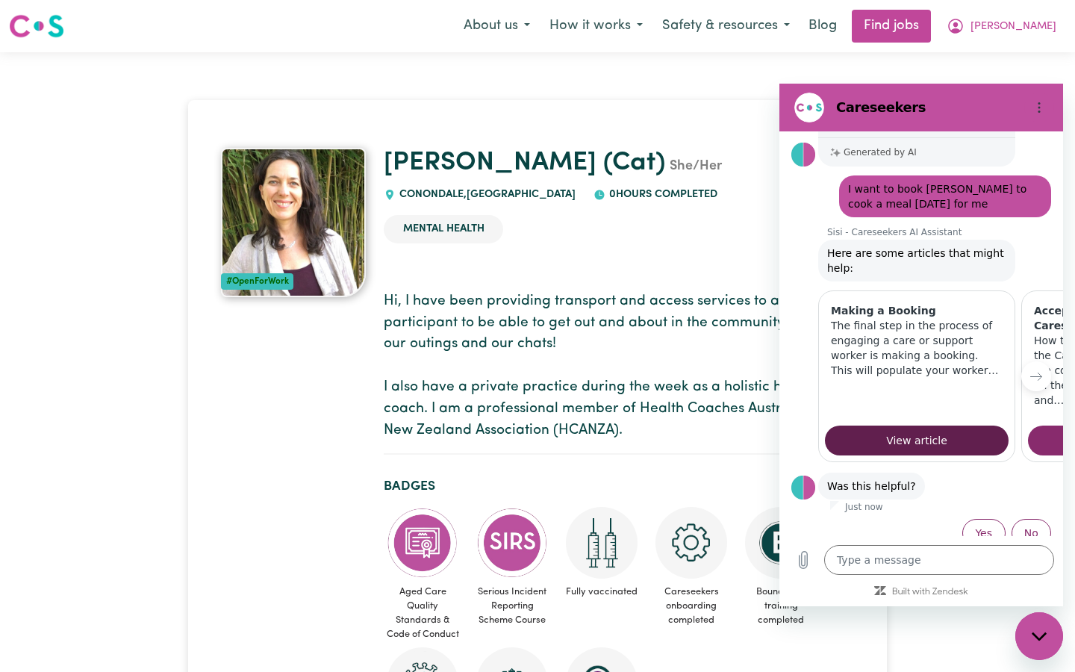
click at [928, 431] on span "View article" at bounding box center [916, 440] width 61 height 18
type textarea "x"
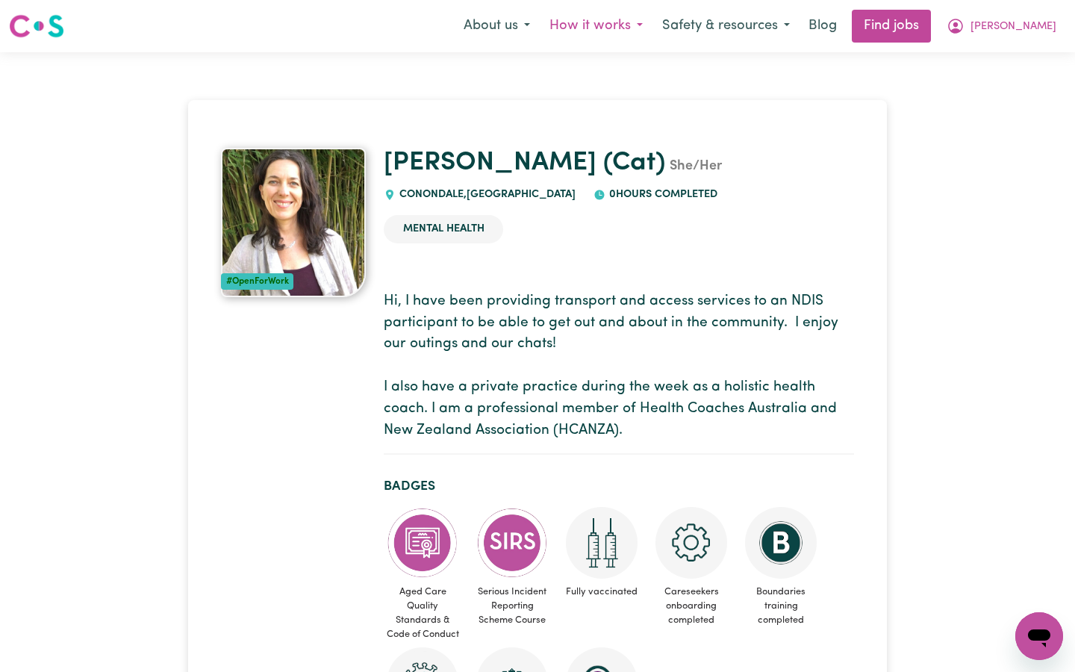
click at [645, 21] on button "How it works" at bounding box center [596, 25] width 113 height 31
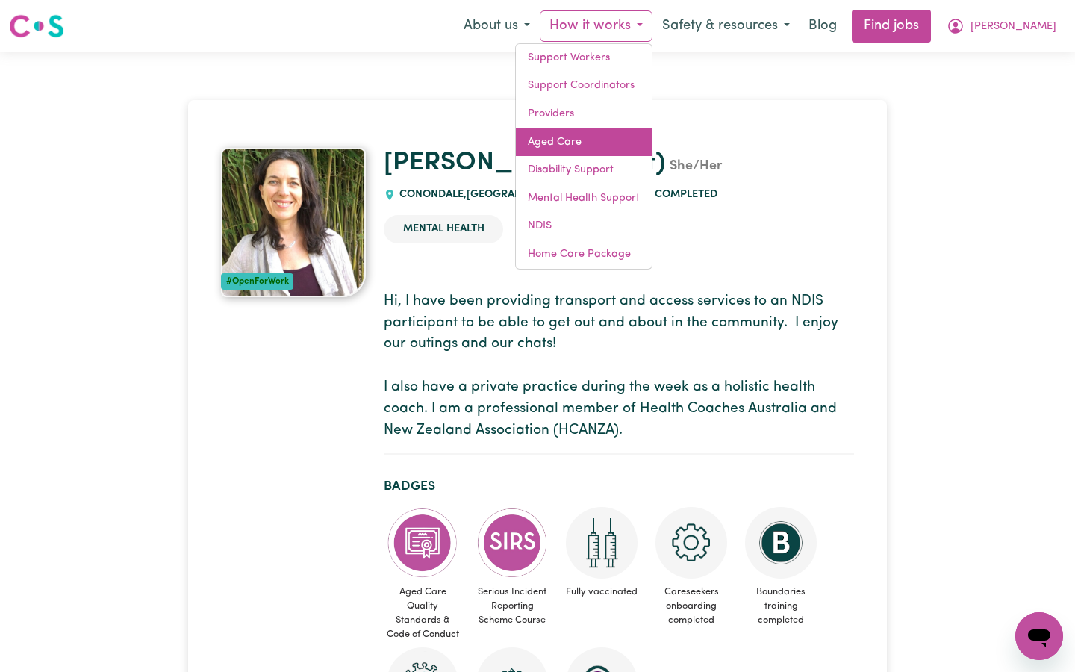
click at [607, 137] on link "Aged Care" at bounding box center [584, 142] width 136 height 28
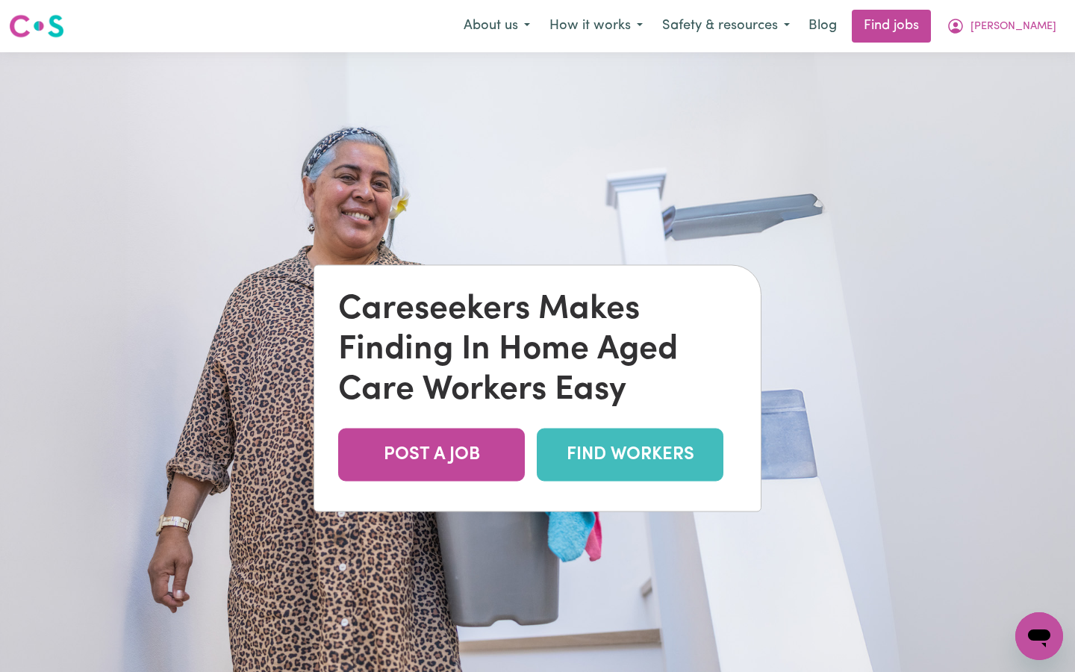
click at [637, 448] on link "FIND WORKERS" at bounding box center [630, 454] width 187 height 53
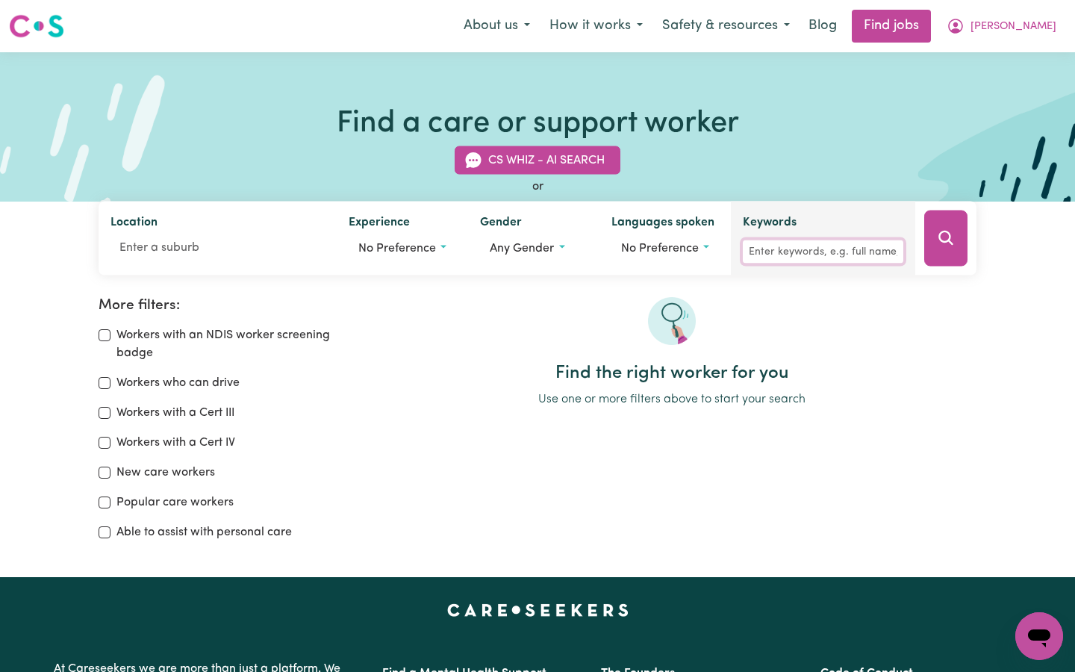
click at [778, 248] on input "Keywords" at bounding box center [823, 251] width 160 height 23
type input "Catherine smit"
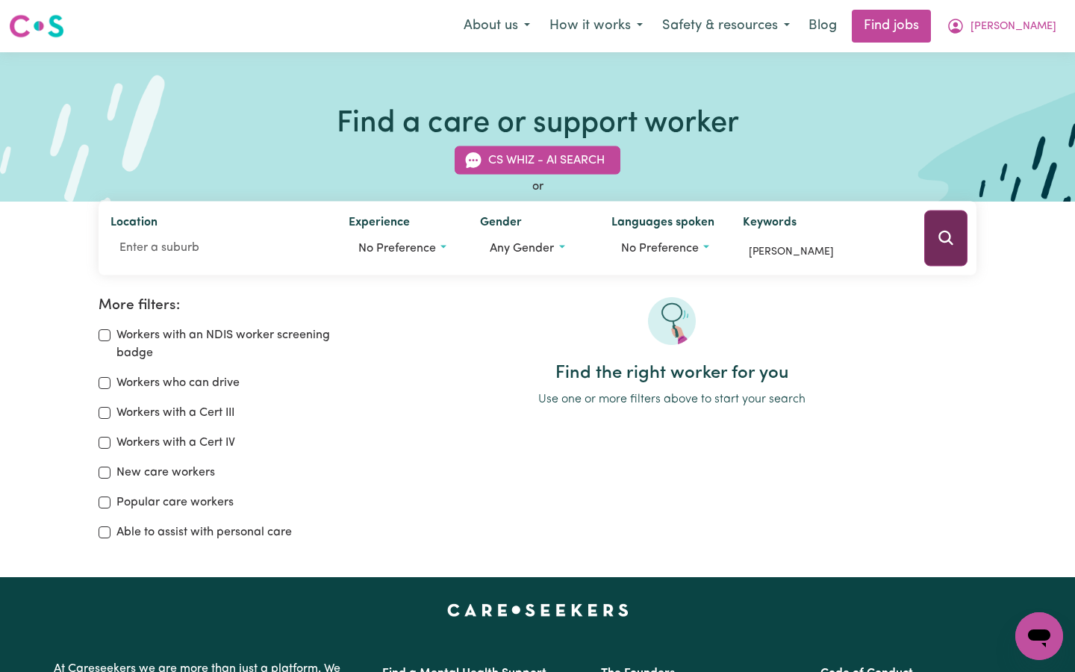
click at [934, 242] on button "Search" at bounding box center [945, 238] width 43 height 56
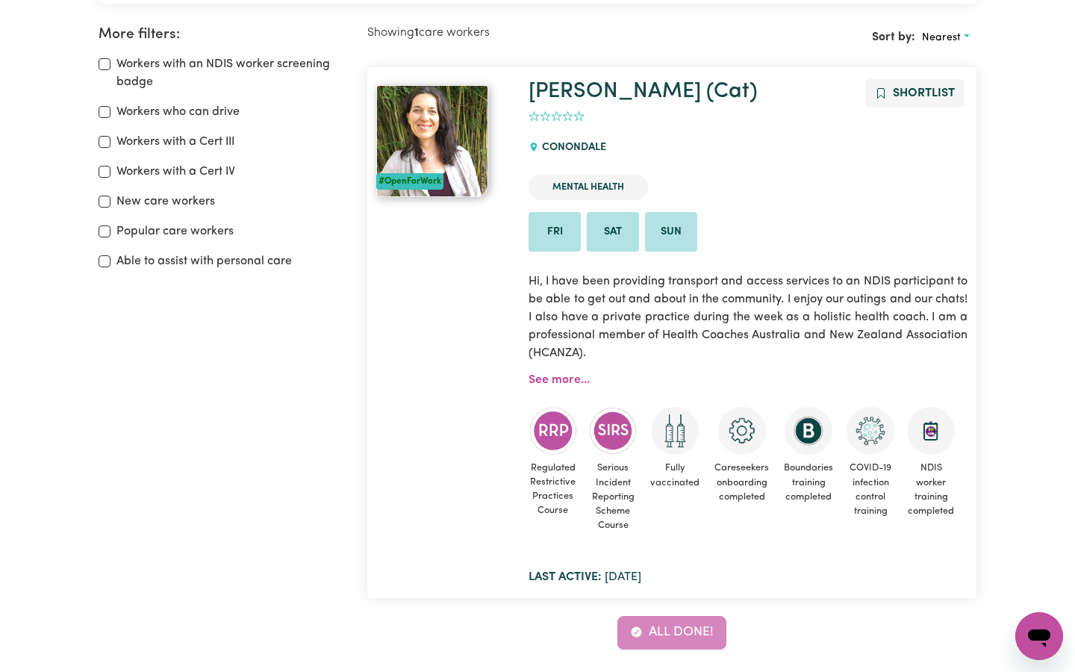
scroll to position [271, 0]
click at [672, 231] on li "Sun" at bounding box center [671, 232] width 52 height 40
click at [688, 624] on div "All done!" at bounding box center [671, 632] width 609 height 33
click at [1036, 634] on icon "Open messaging window" at bounding box center [1039, 638] width 22 height 18
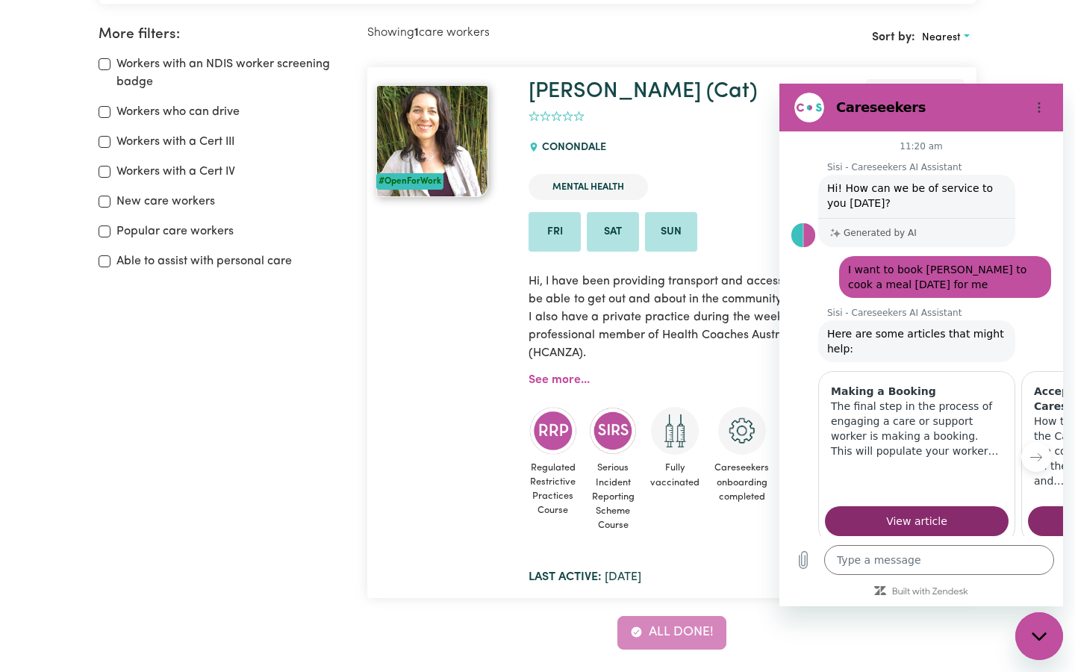
scroll to position [81, 0]
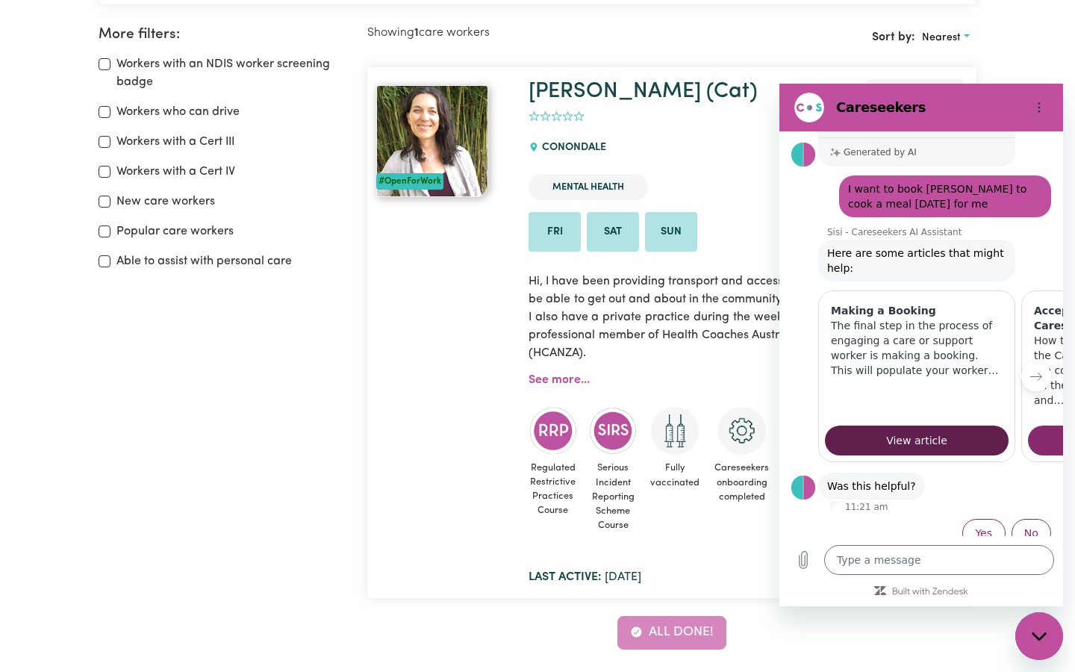
click at [908, 431] on span "View article" at bounding box center [916, 440] width 61 height 18
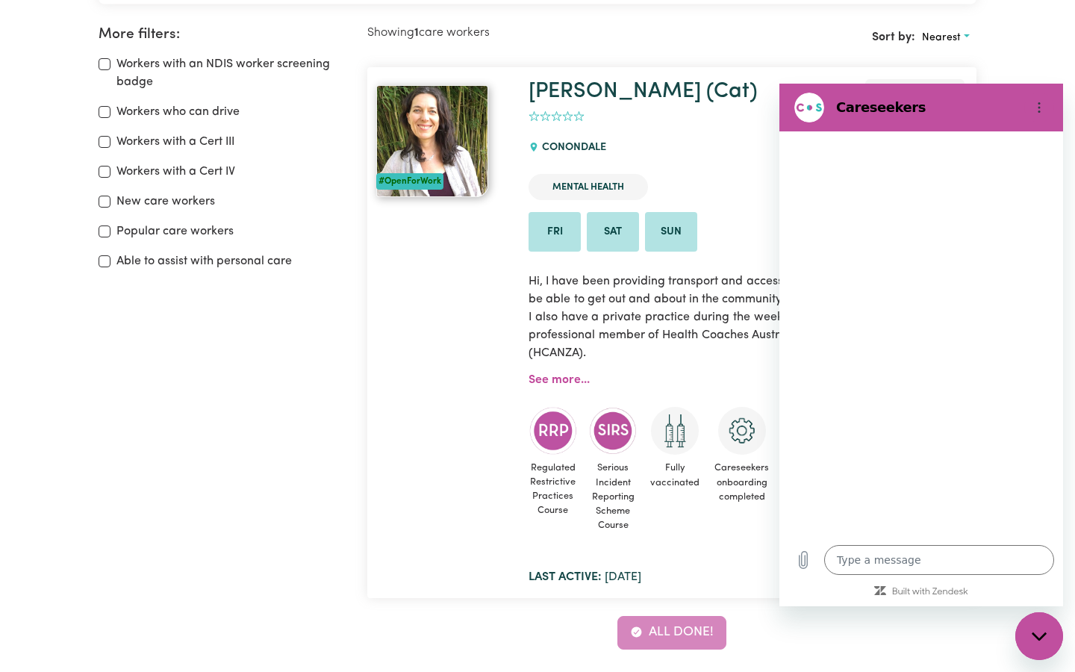
type textarea "x"
